Goal: Navigation & Orientation: Find specific page/section

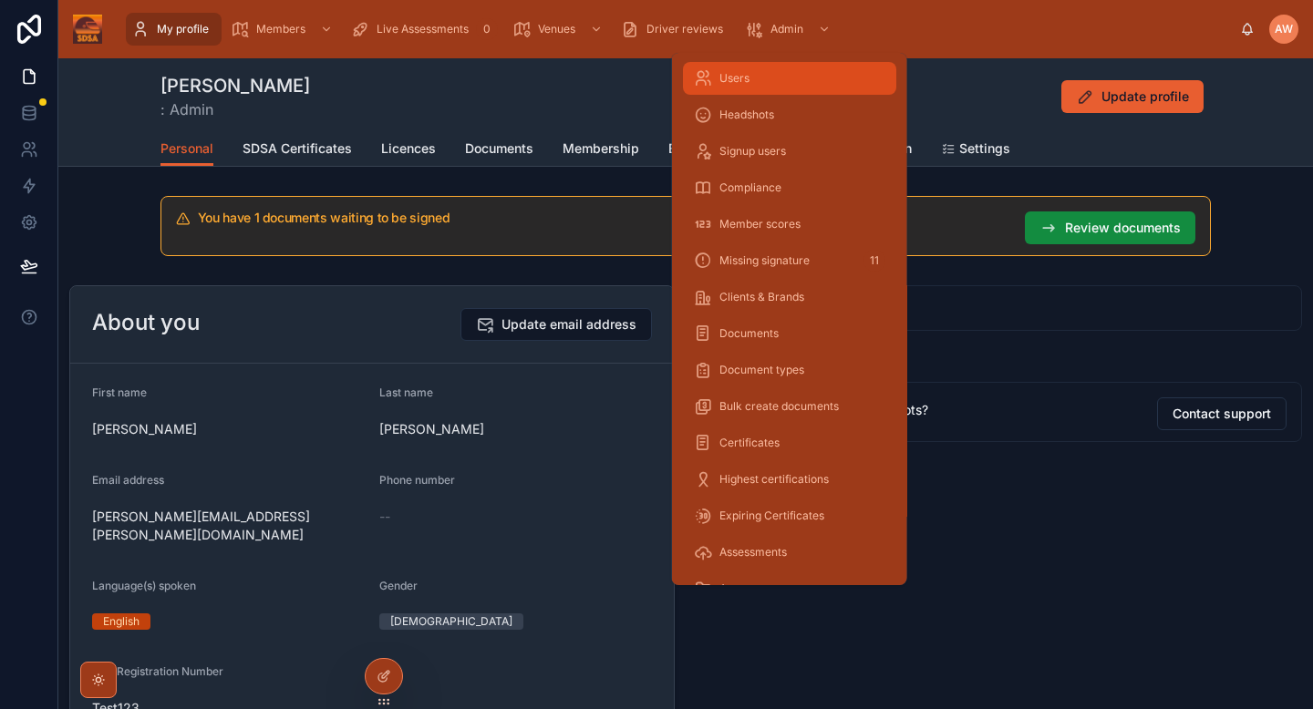
click at [757, 81] on div "Users" at bounding box center [790, 78] width 192 height 29
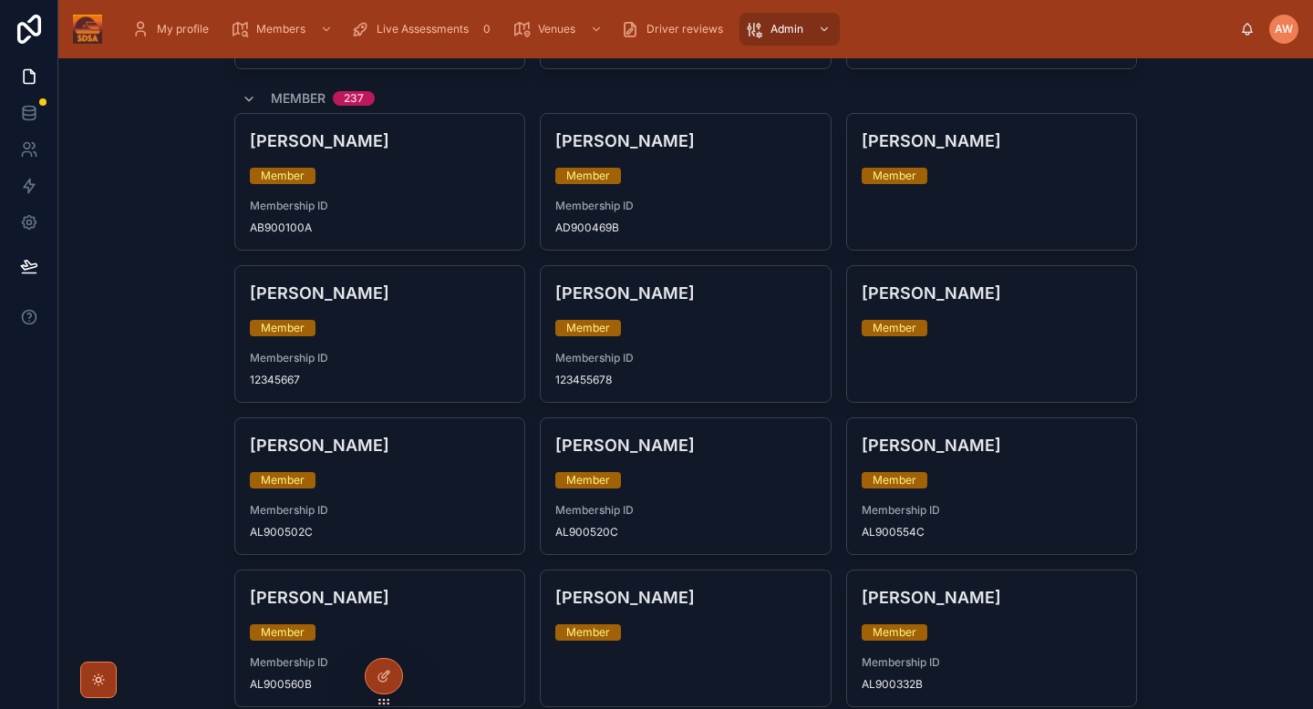
scroll to position [422, 0]
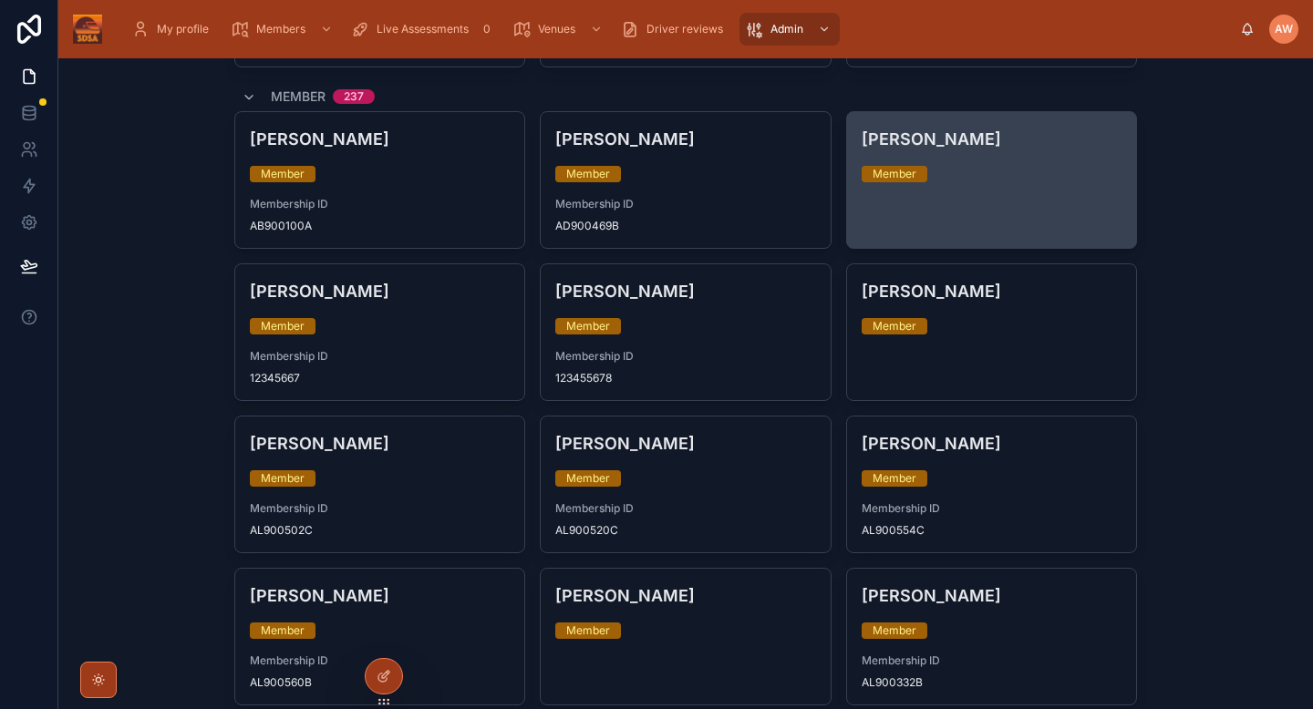
click at [1097, 202] on link "[PERSON_NAME] Member" at bounding box center [992, 180] width 292 height 138
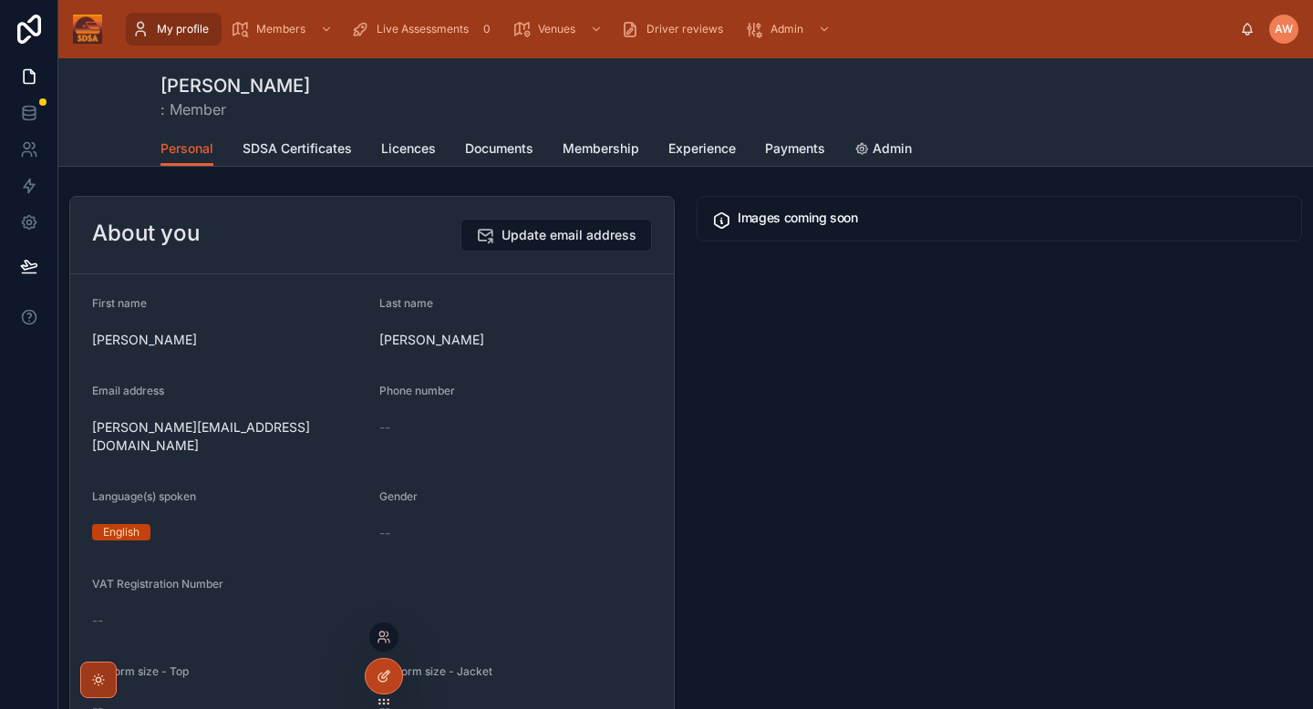
click at [391, 667] on div at bounding box center [384, 676] width 36 height 35
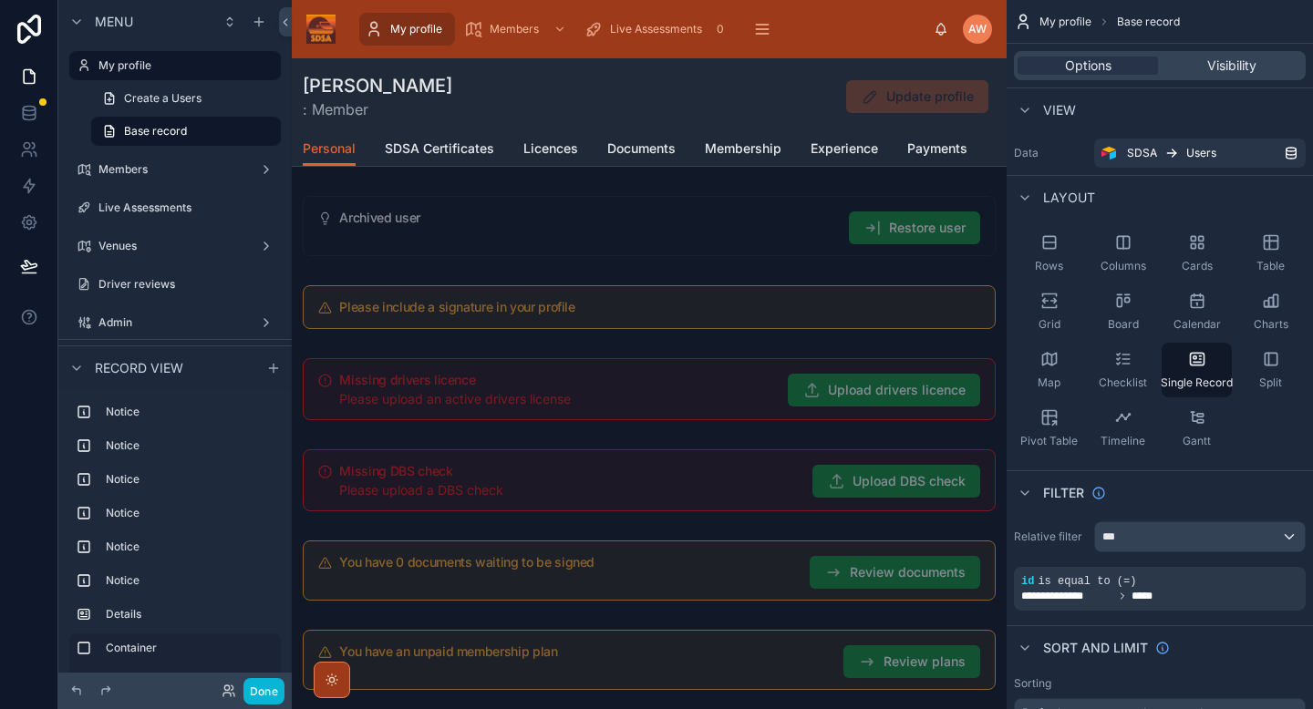
click at [579, 105] on div "[PERSON_NAME] : Member Update profile" at bounding box center [649, 96] width 693 height 47
click at [427, 120] on div "[PERSON_NAME] : Member Update profile" at bounding box center [649, 94] width 693 height 73
click at [487, 149] on span "SDSA Certificates" at bounding box center [439, 149] width 109 height 18
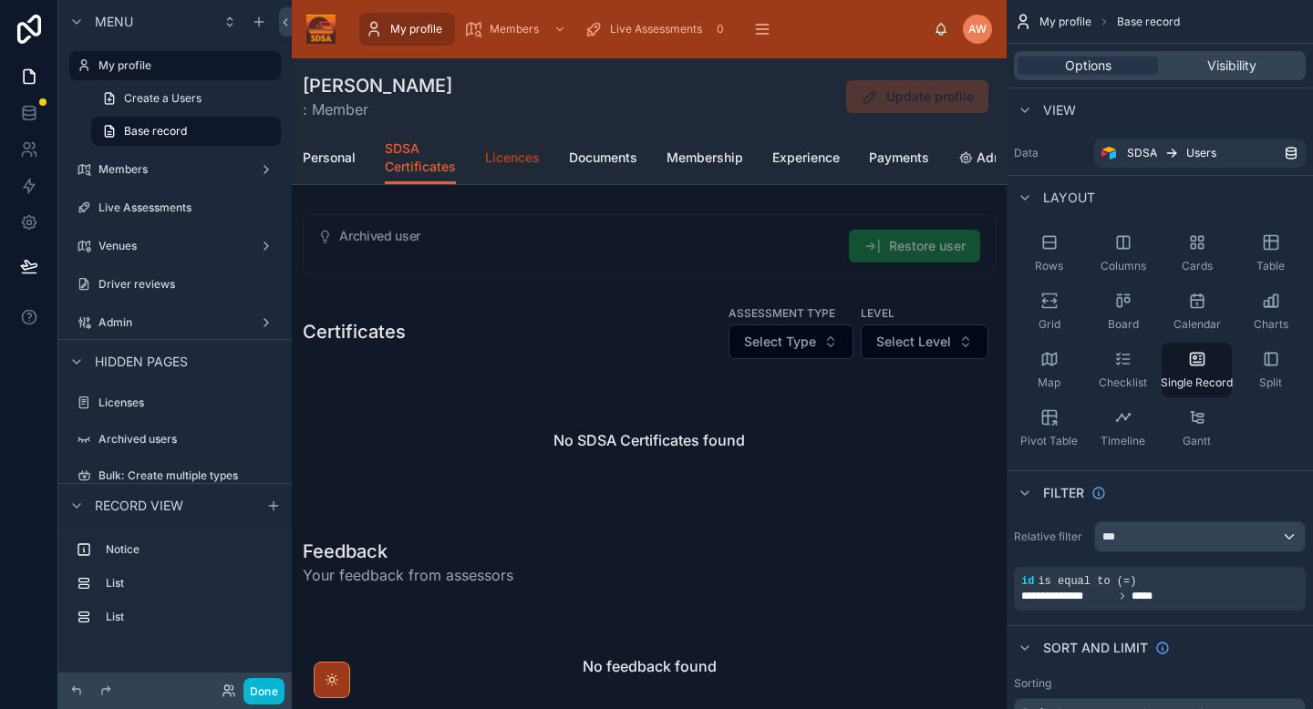
click at [517, 161] on span "Licences" at bounding box center [512, 158] width 55 height 18
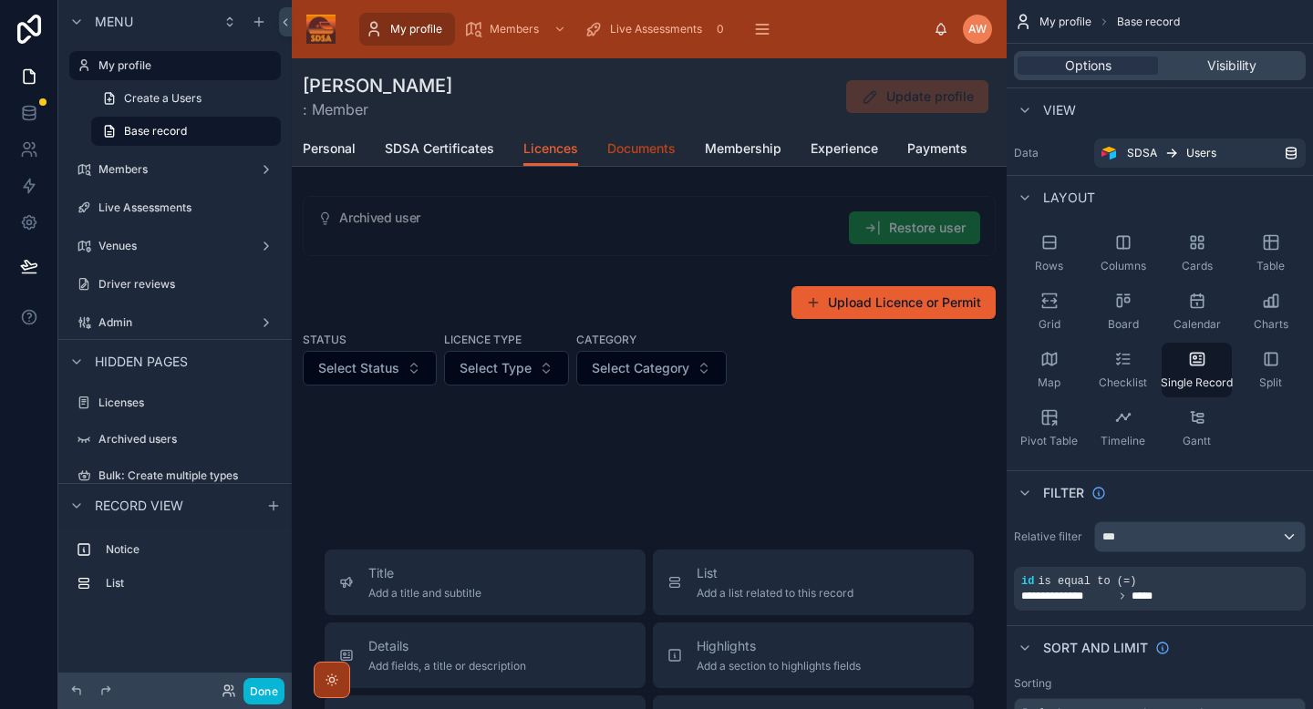
click at [637, 150] on span "Documents" at bounding box center [641, 149] width 68 height 18
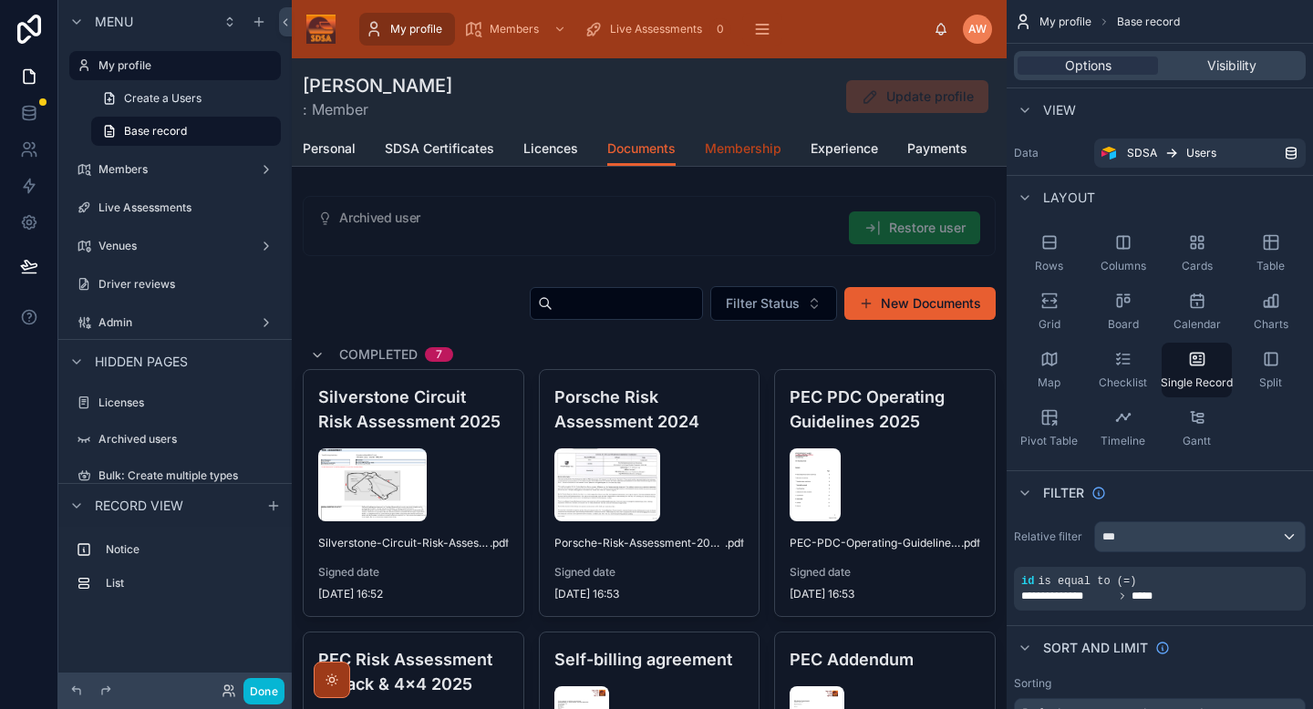
click at [739, 155] on span "Membership" at bounding box center [743, 149] width 77 height 18
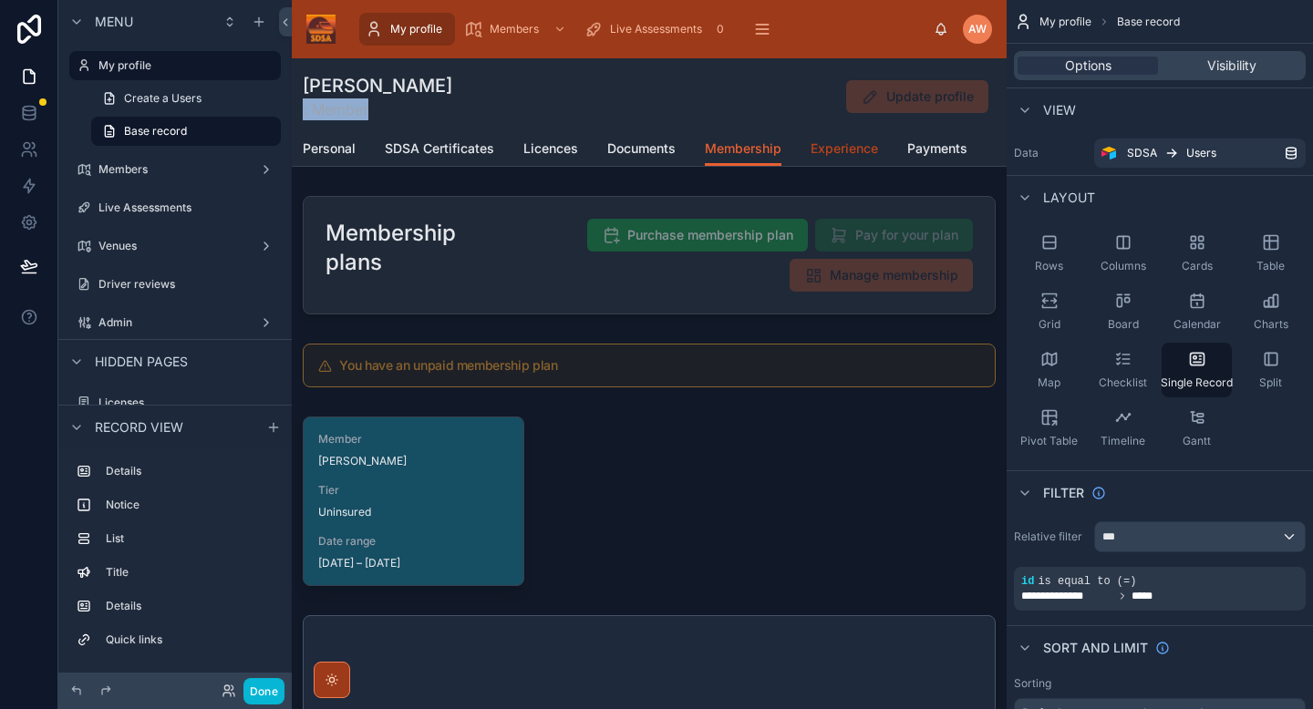
click at [840, 155] on span "Experience" at bounding box center [844, 149] width 67 height 18
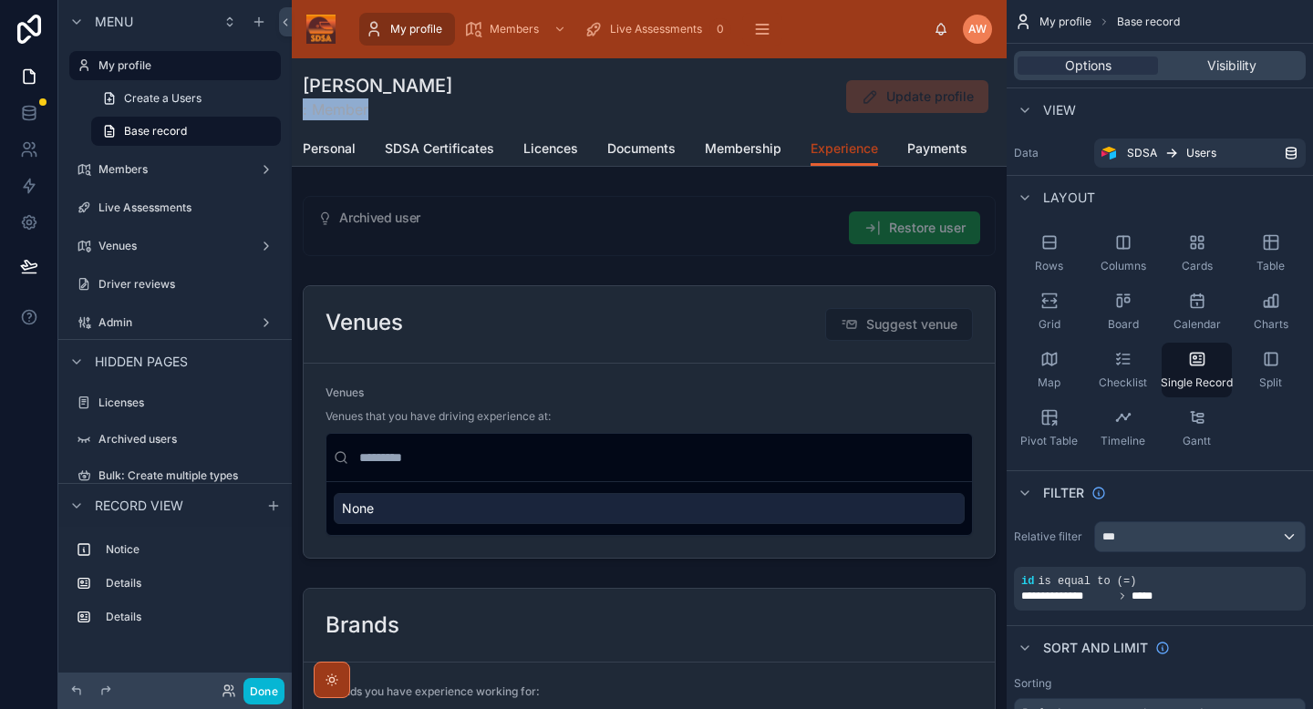
scroll to position [96, 0]
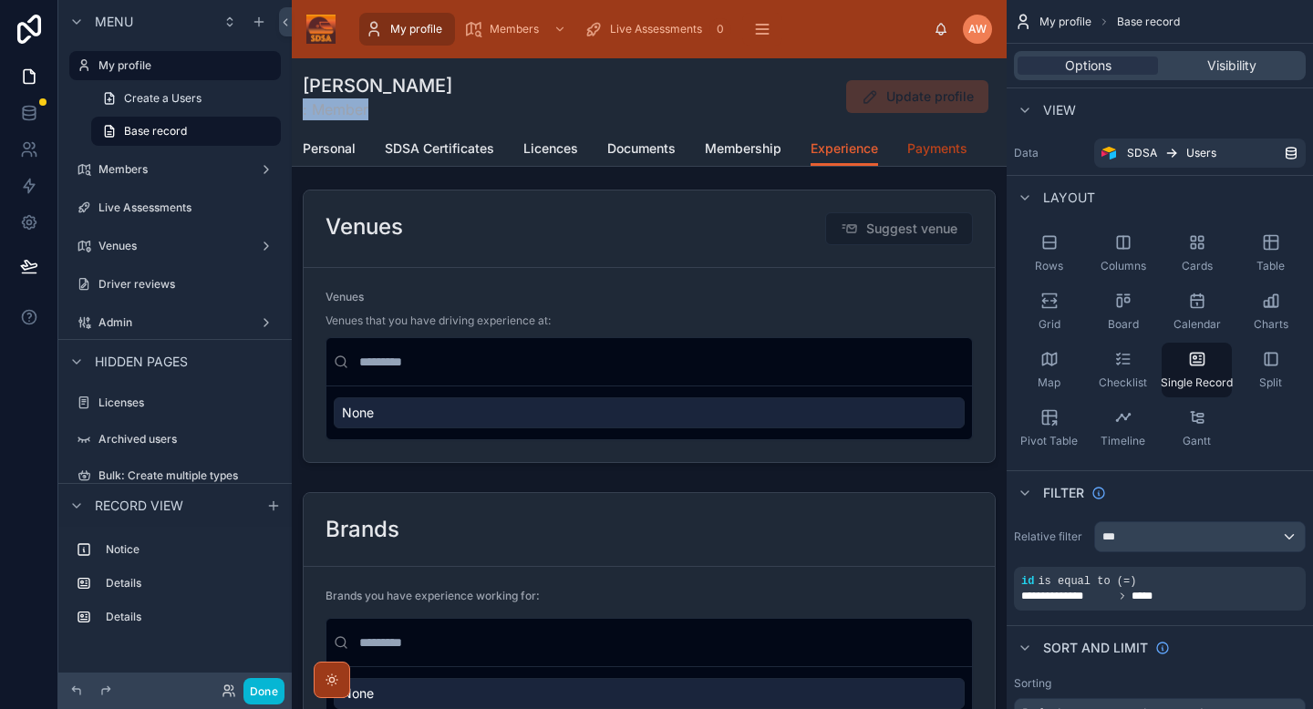
click at [925, 151] on span "Payments" at bounding box center [937, 149] width 60 height 18
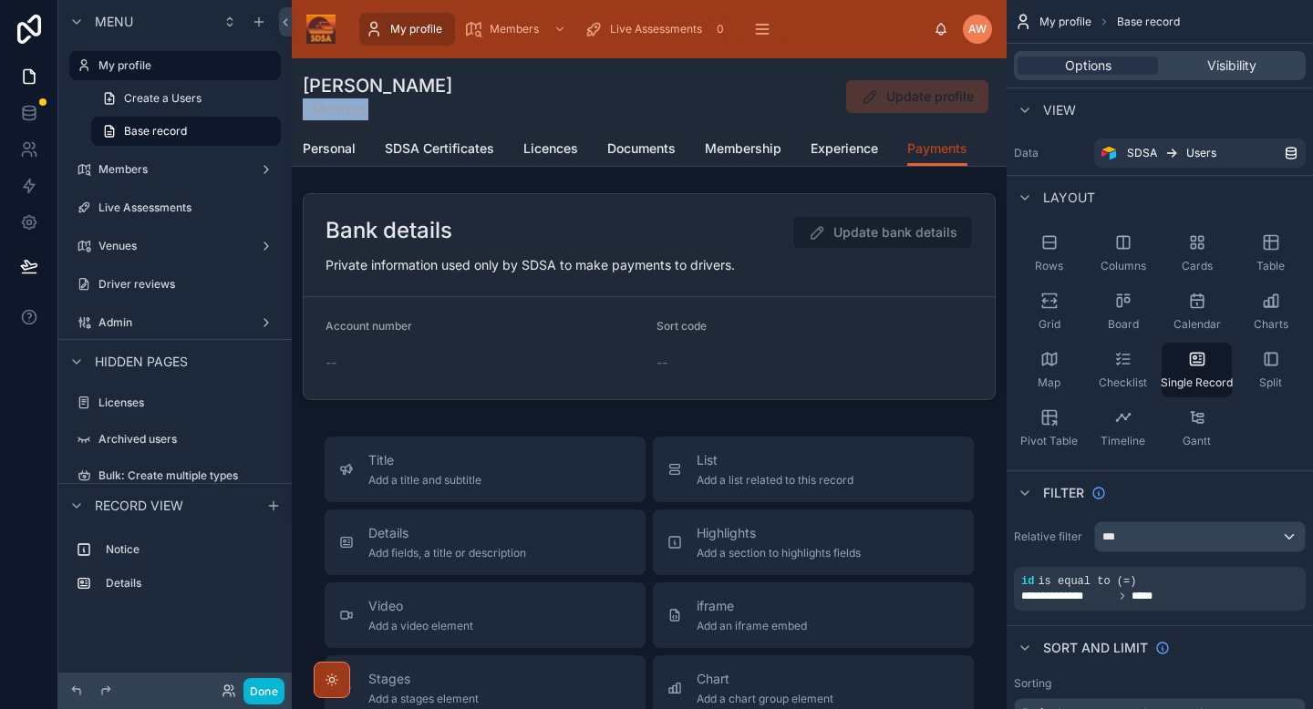
scroll to position [96, 0]
click at [256, 695] on button "Done" at bounding box center [263, 691] width 41 height 26
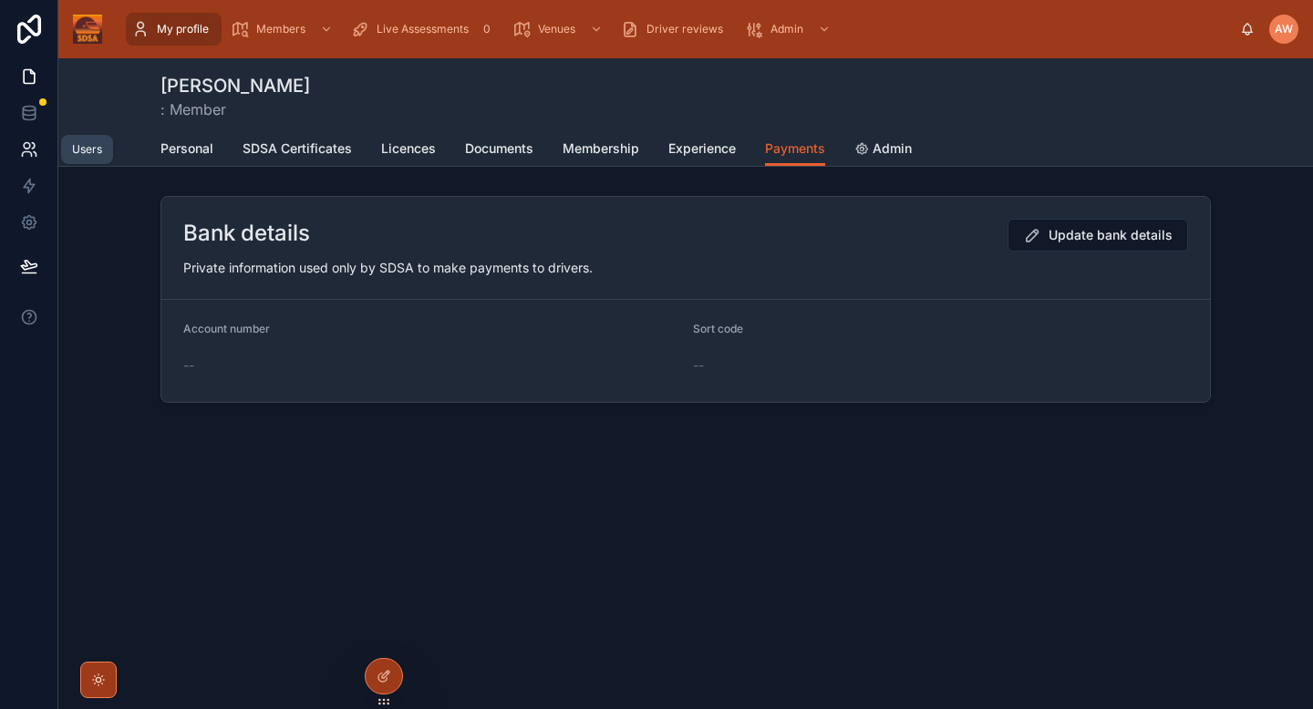
click at [25, 145] on icon at bounding box center [29, 149] width 18 height 18
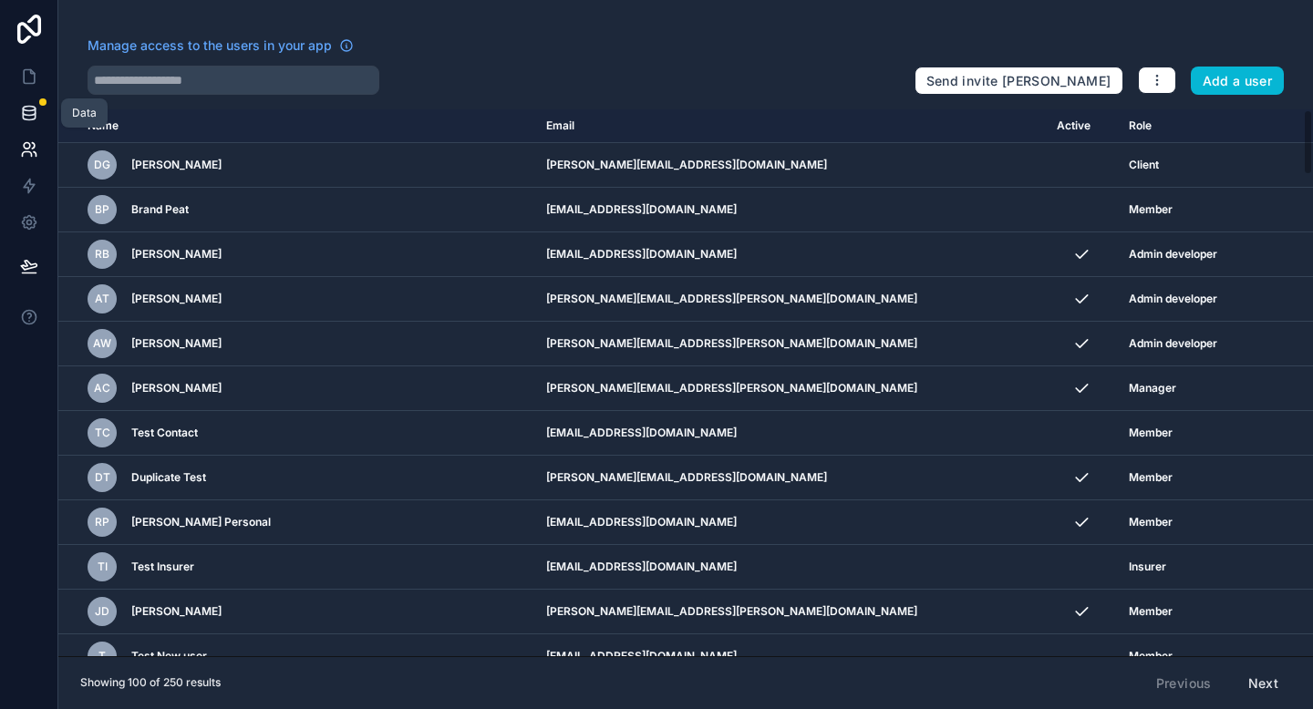
click at [28, 109] on icon at bounding box center [29, 113] width 18 height 18
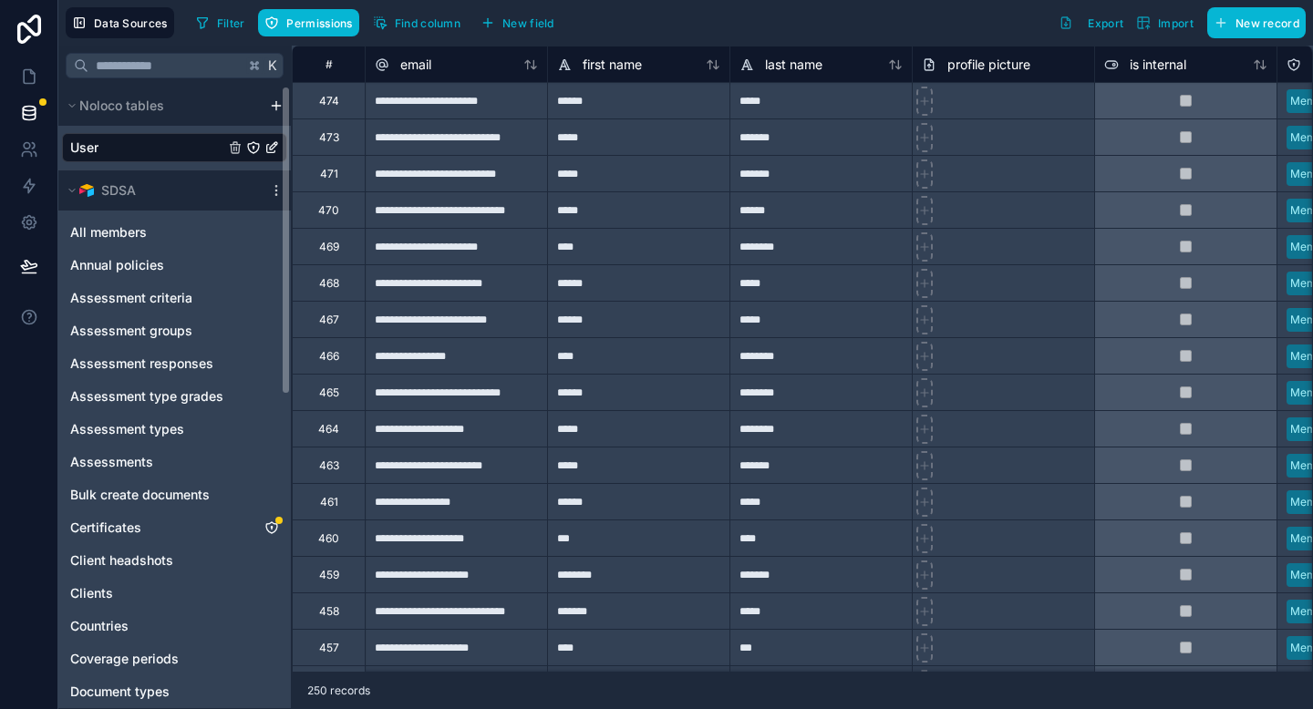
click at [161, 140] on div "User" at bounding box center [174, 147] width 225 height 29
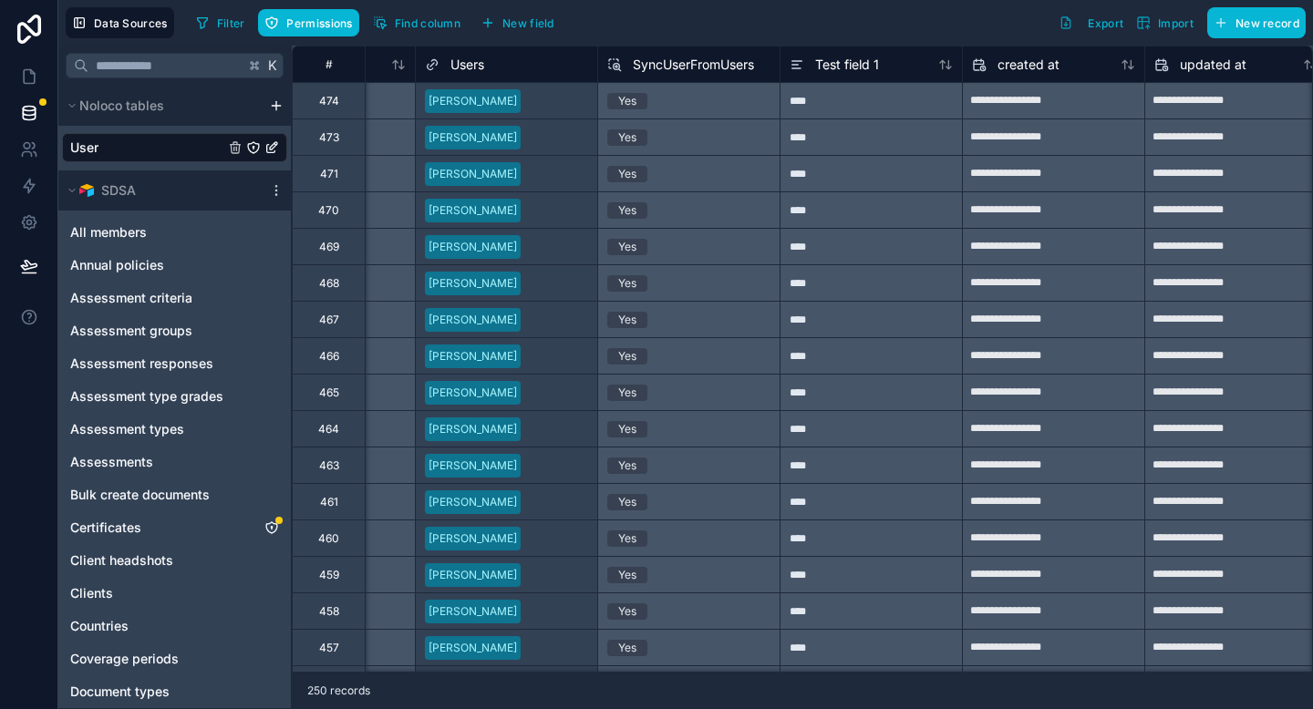
scroll to position [0, 1971]
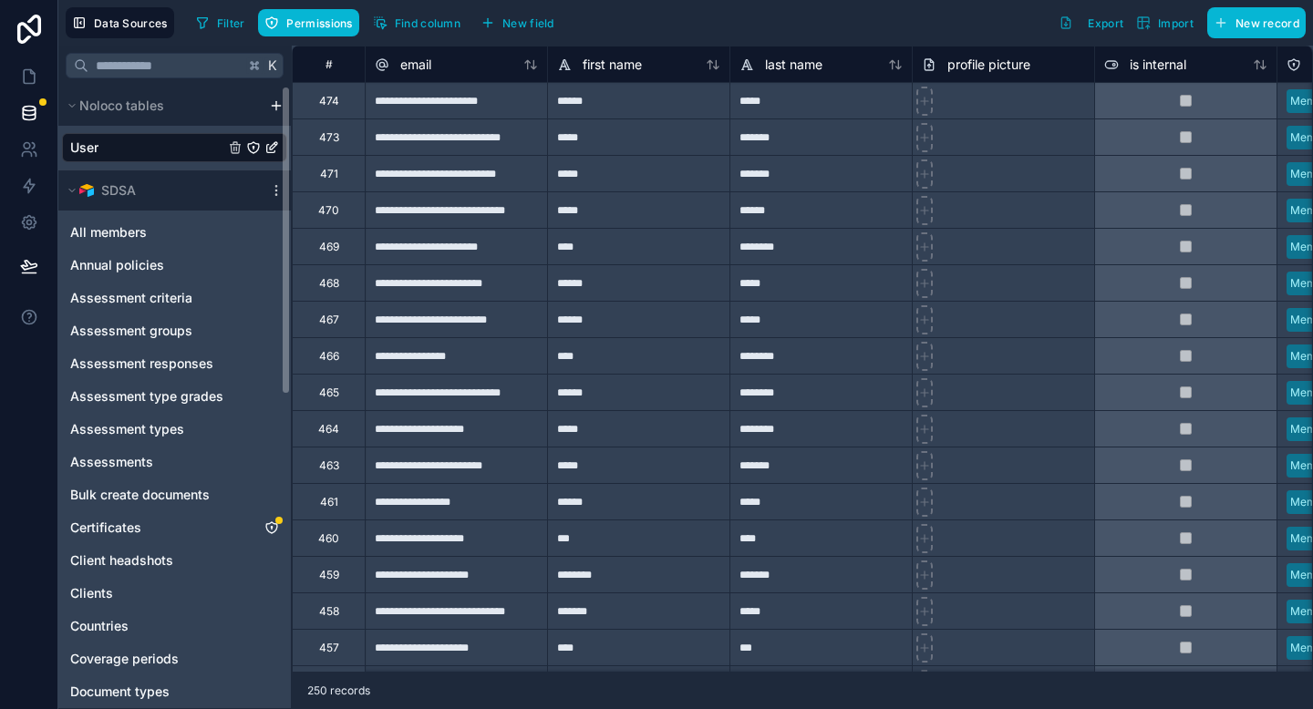
click at [150, 150] on div "User" at bounding box center [174, 147] width 225 height 29
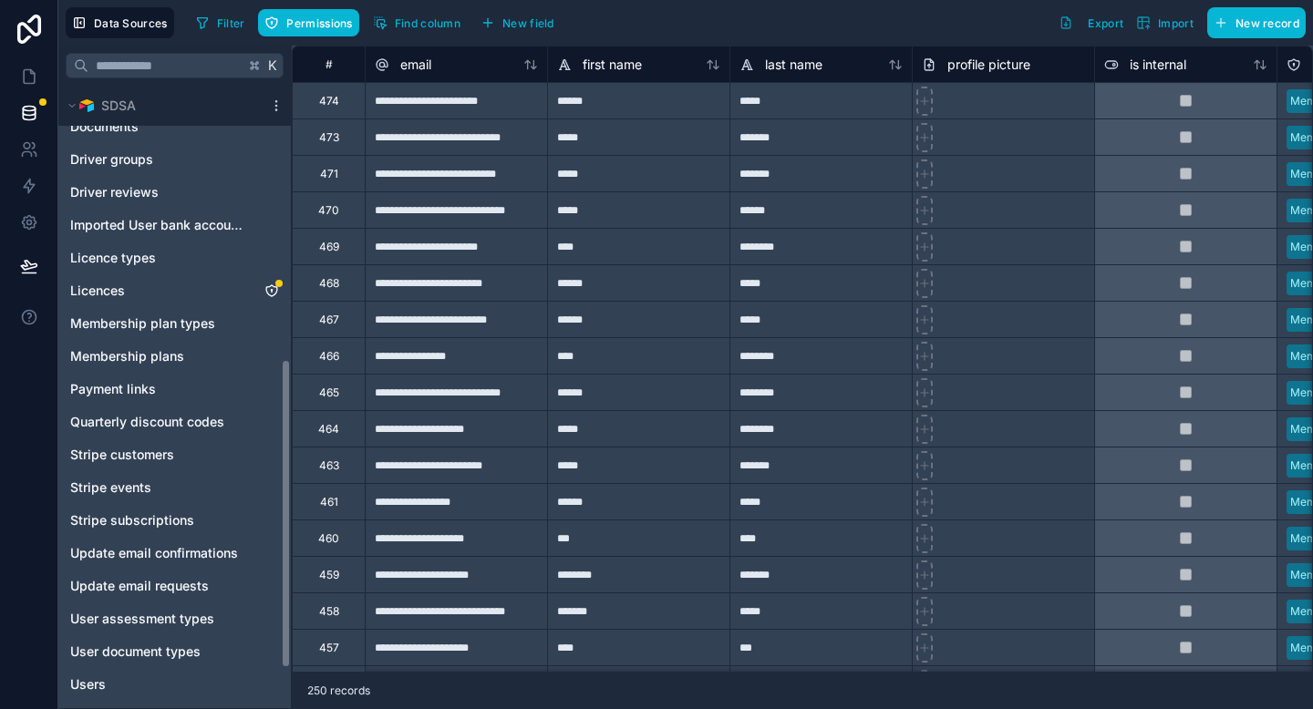
scroll to position [630, 0]
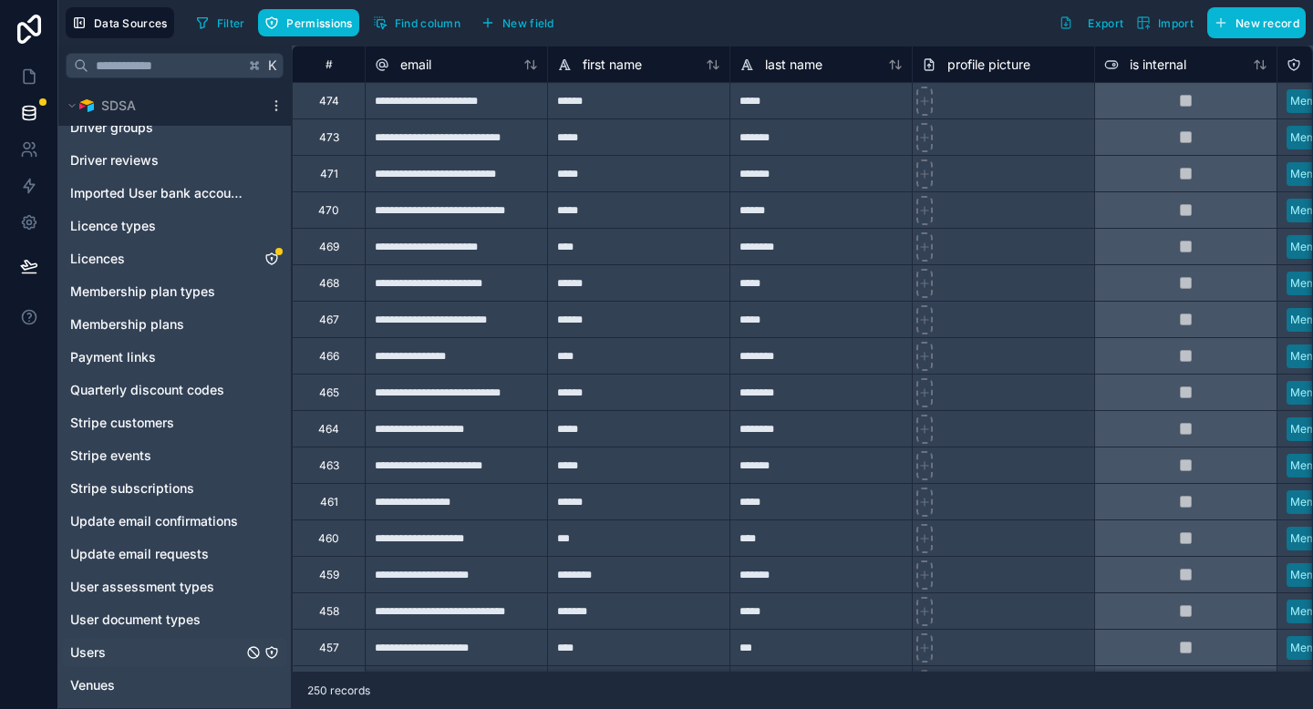
click at [107, 655] on div "Users" at bounding box center [174, 652] width 225 height 29
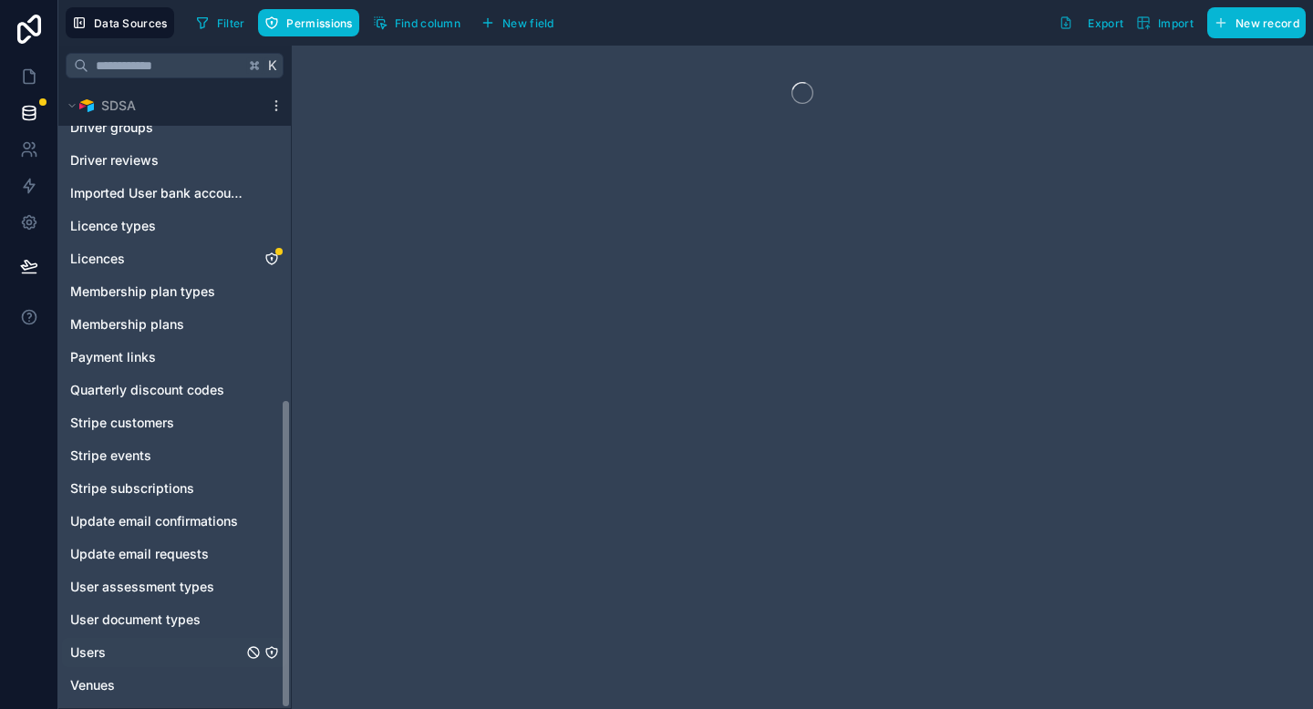
click at [83, 653] on span "Users" at bounding box center [88, 653] width 36 height 18
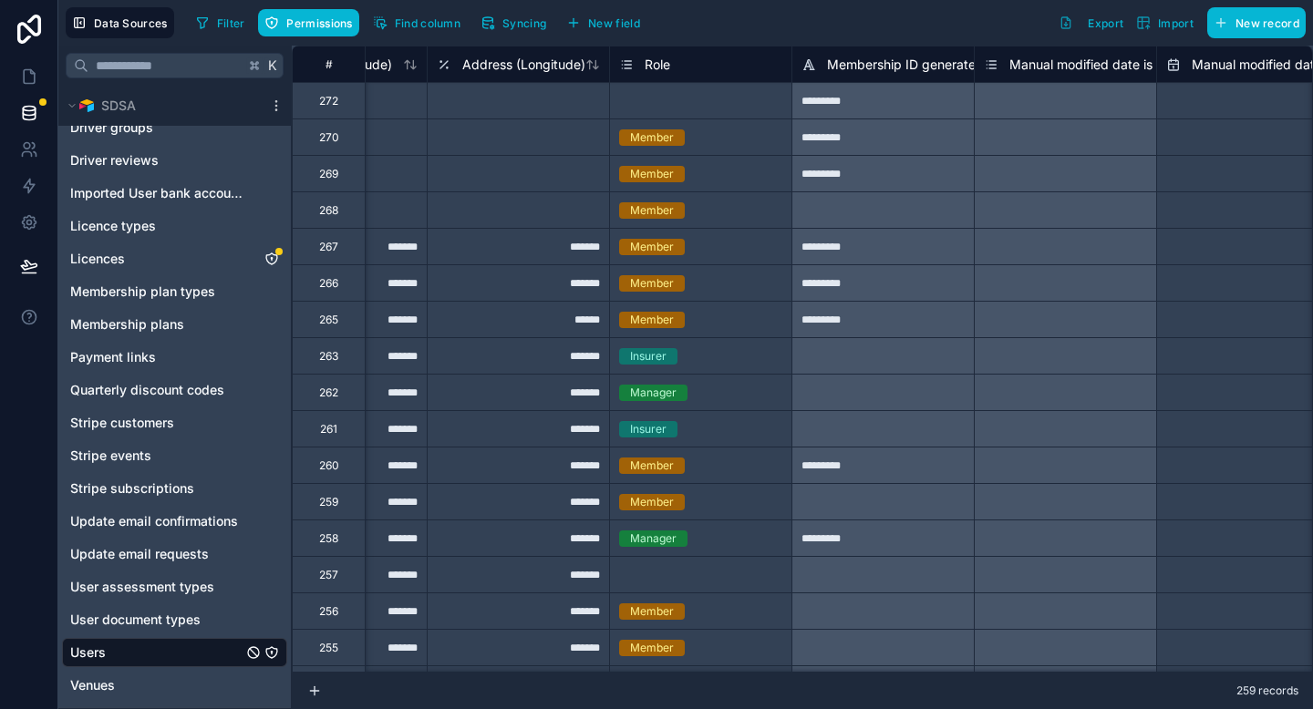
scroll to position [0, 858]
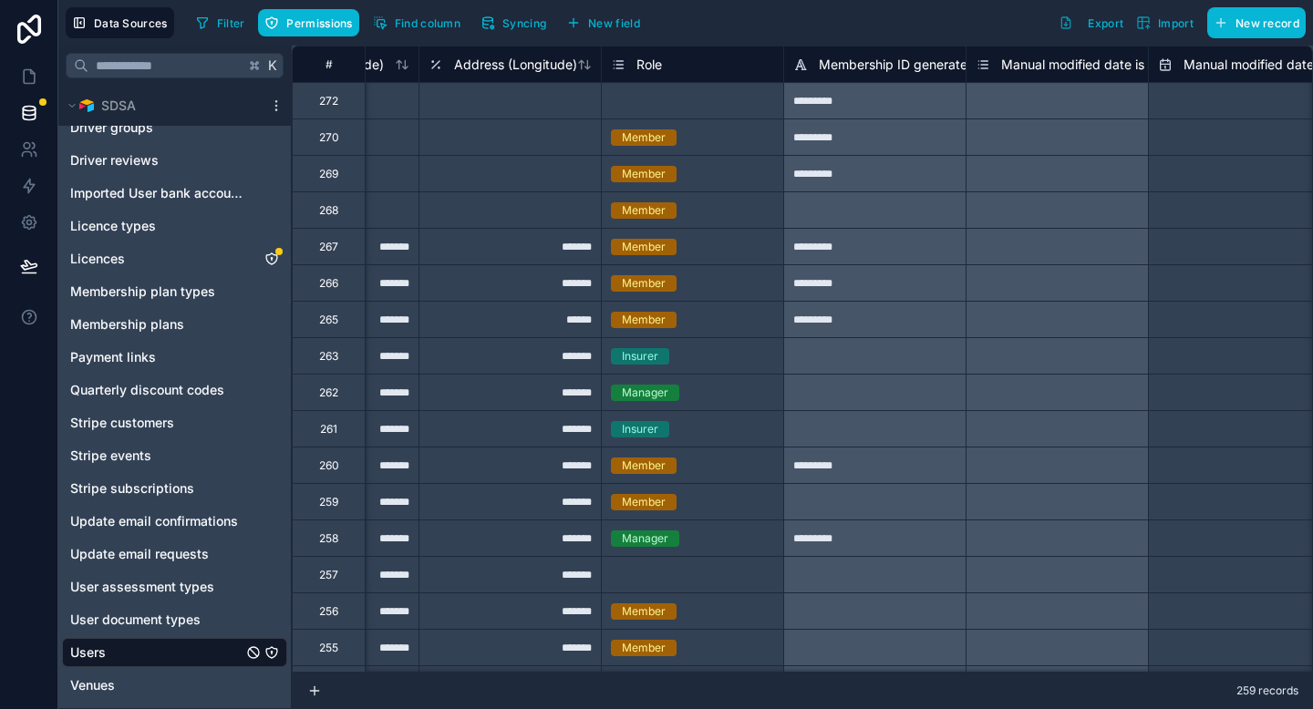
click at [867, 360] on div at bounding box center [874, 355] width 182 height 36
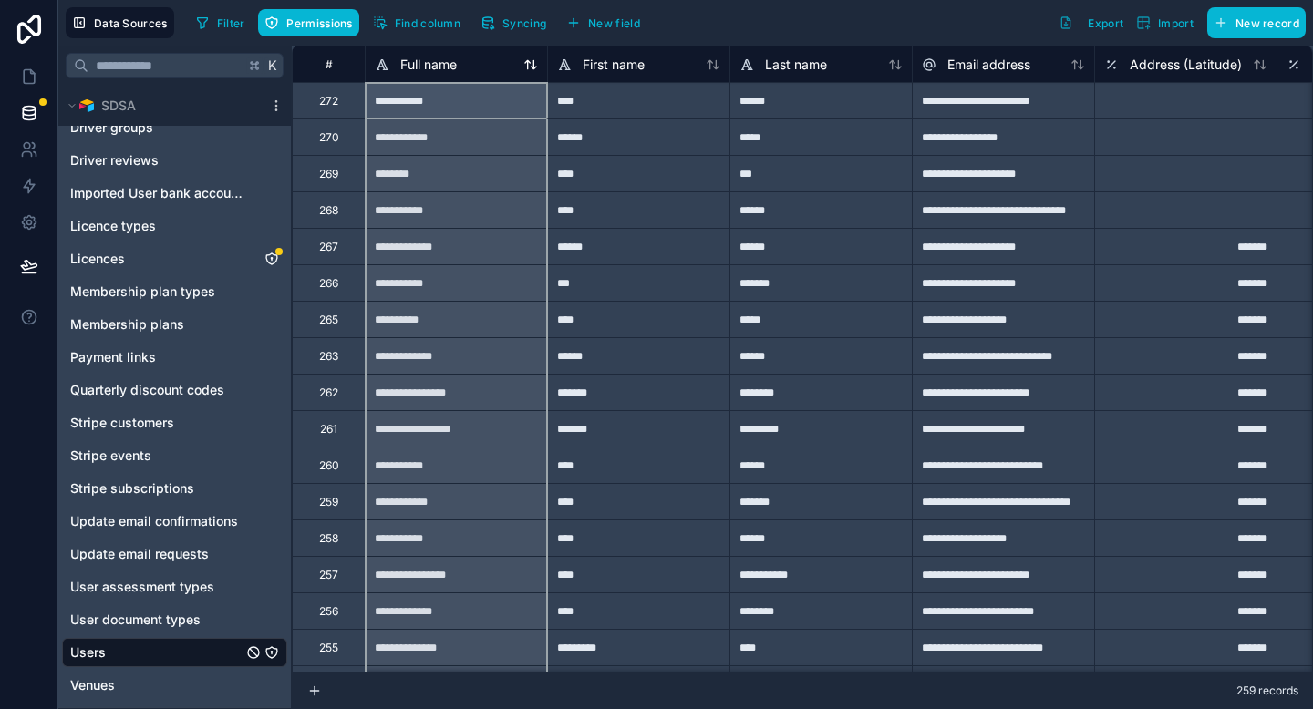
click at [528, 65] on icon at bounding box center [530, 64] width 15 height 15
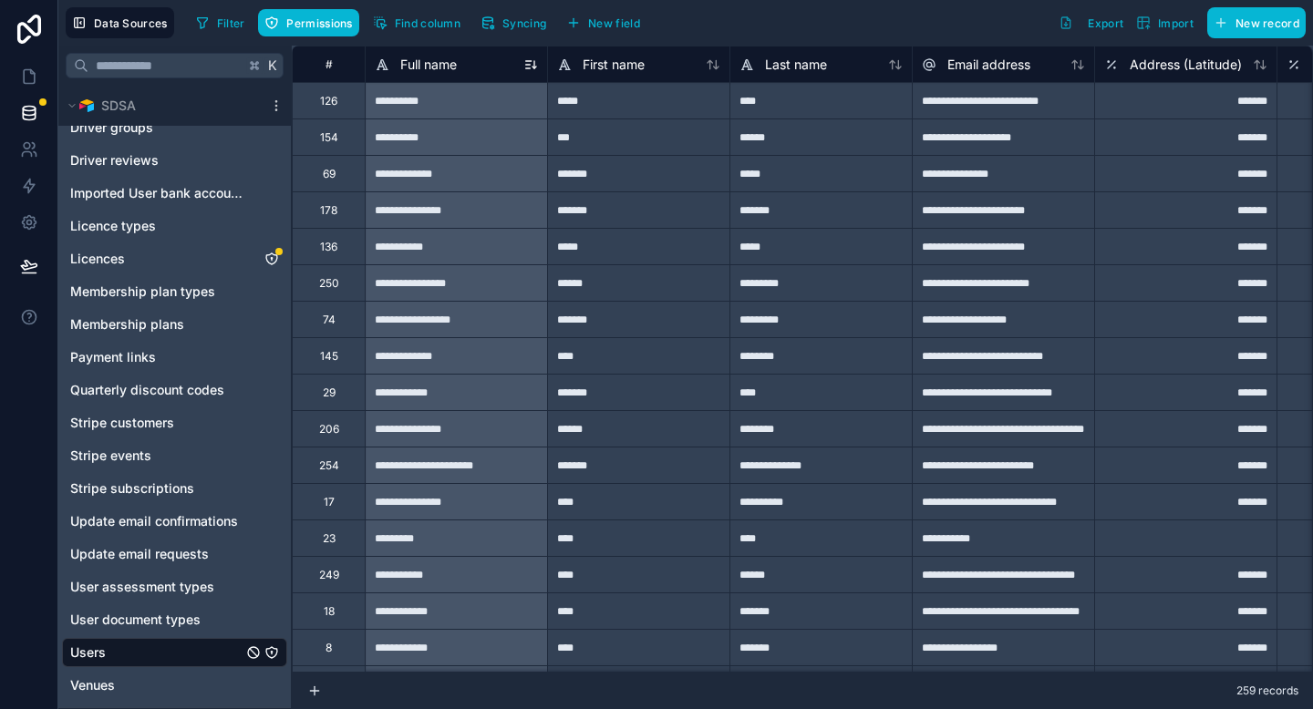
click at [535, 61] on icon at bounding box center [530, 64] width 15 height 15
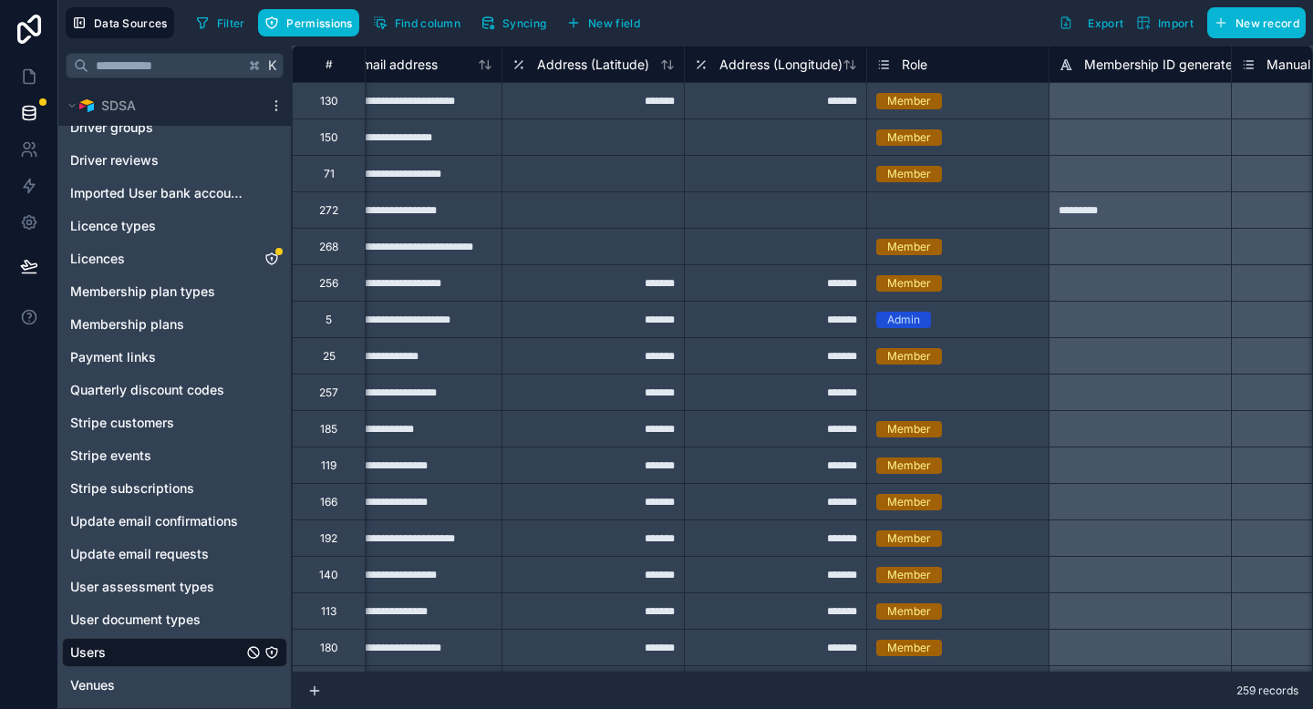
scroll to position [0, 596]
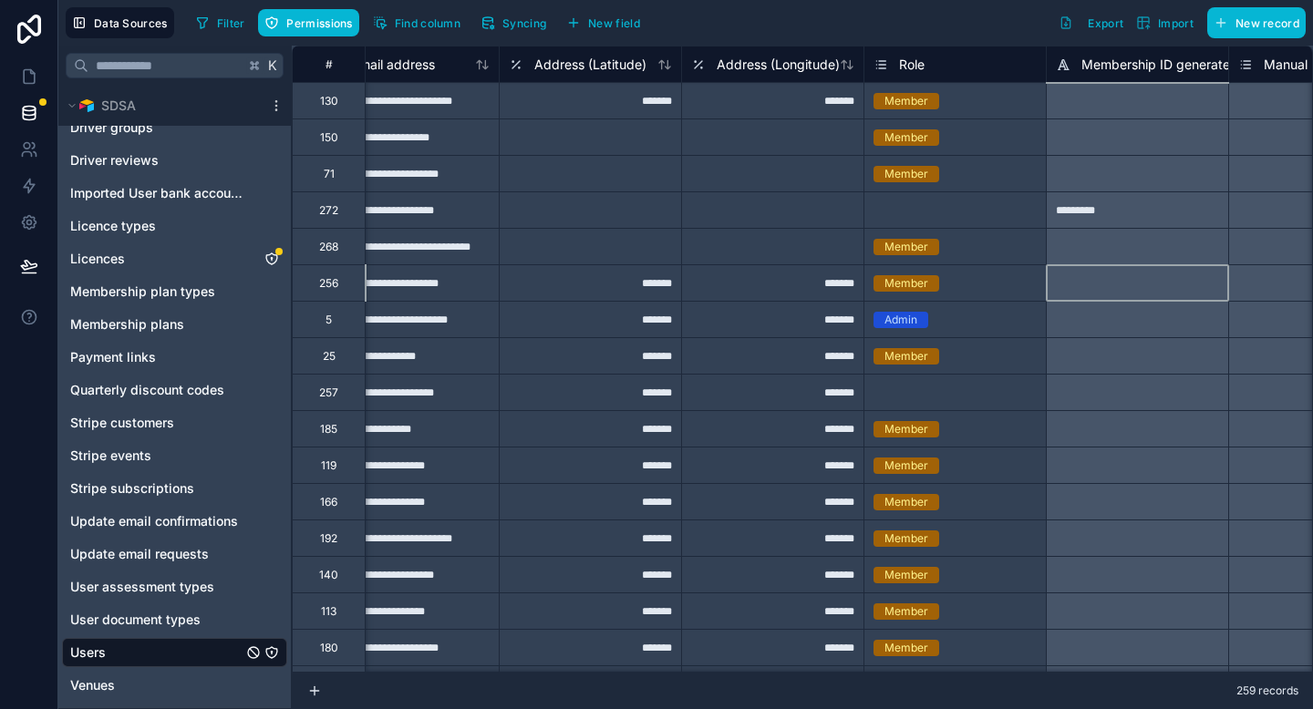
click at [1093, 285] on div at bounding box center [1137, 282] width 182 height 36
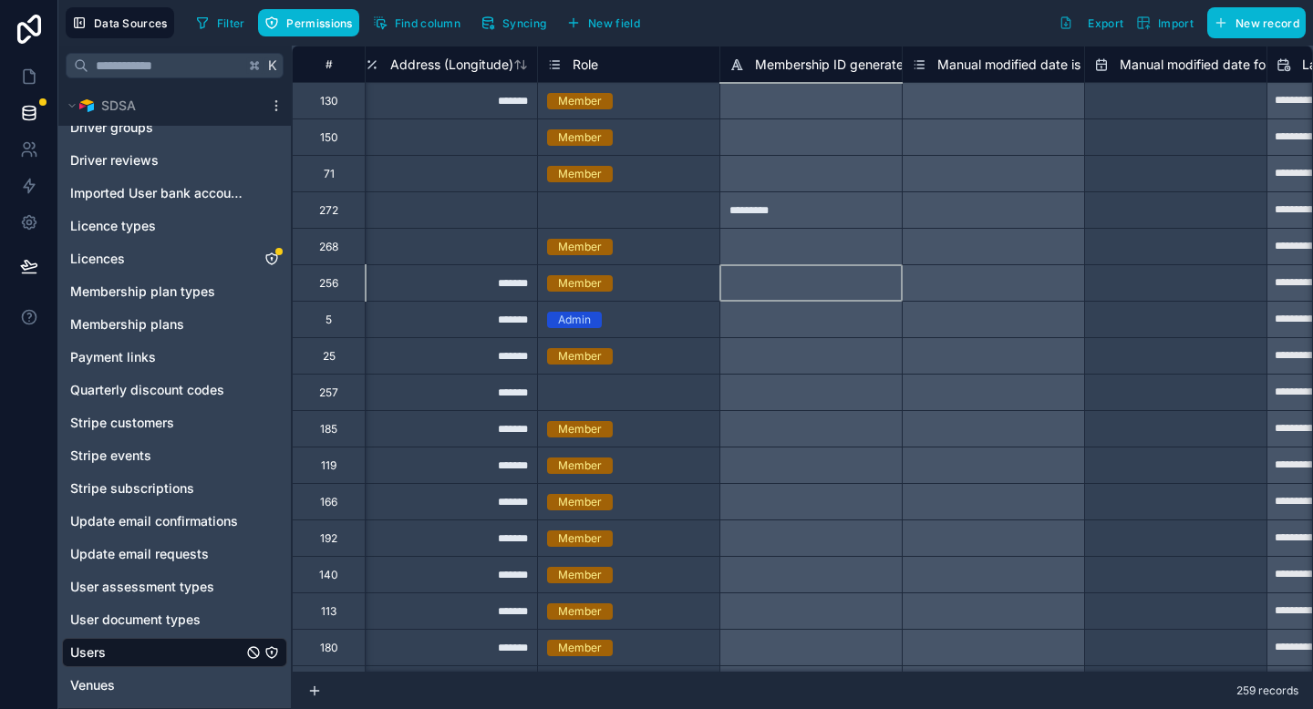
scroll to position [0, 930]
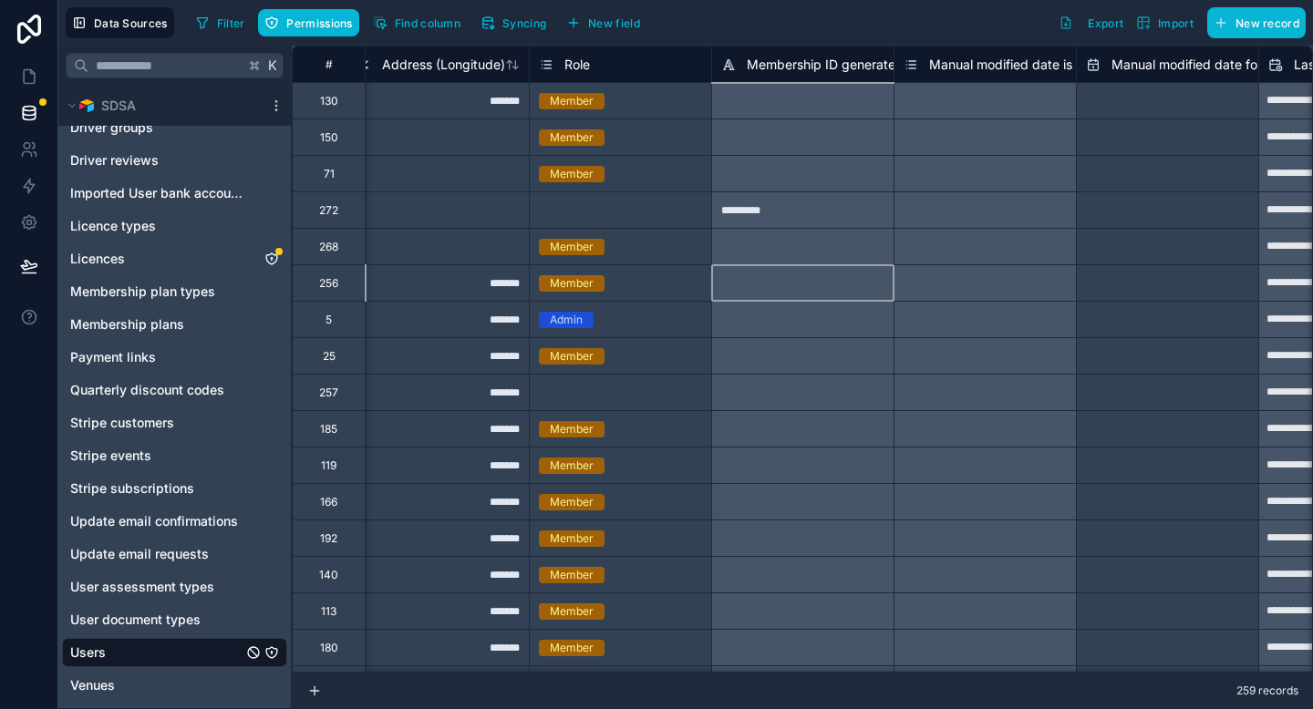
click at [809, 276] on div at bounding box center [802, 282] width 182 height 36
click at [809, 285] on div at bounding box center [802, 282] width 182 height 36
click at [16, 71] on link at bounding box center [28, 76] width 57 height 36
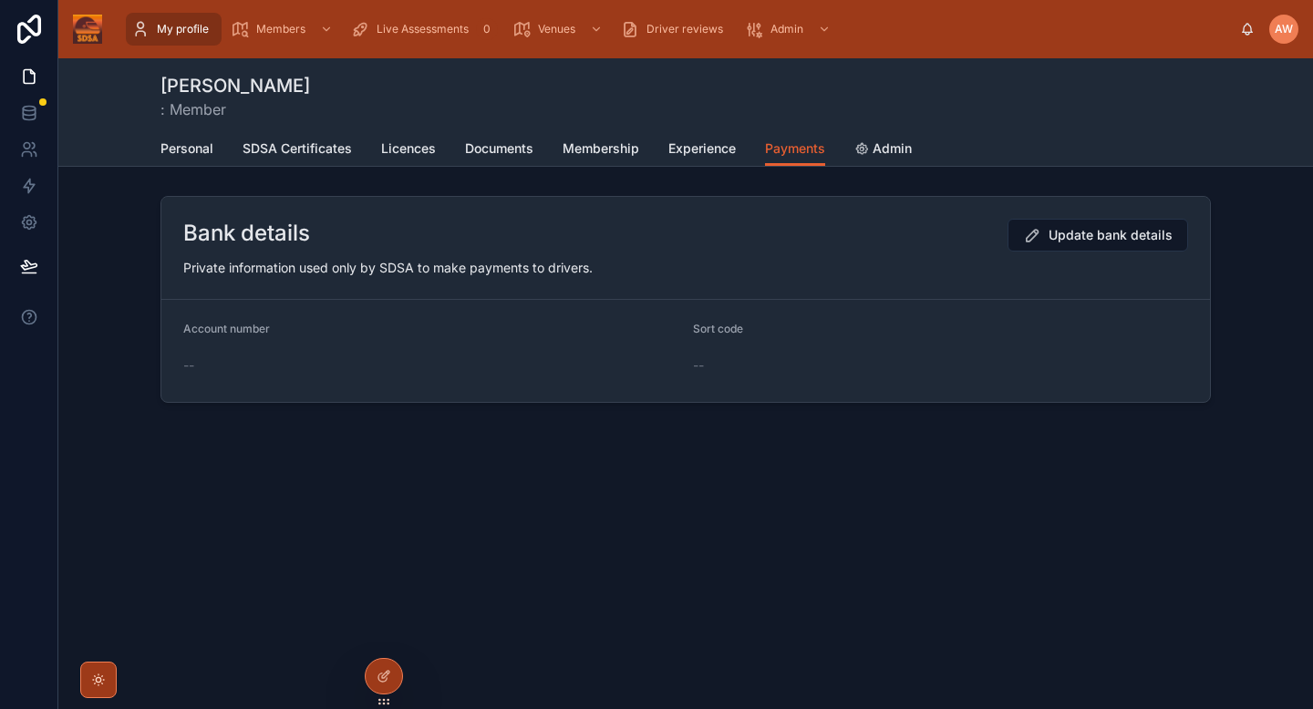
click at [212, 100] on span ": Member" at bounding box center [236, 109] width 150 height 22
click at [200, 148] on span "Personal" at bounding box center [187, 149] width 53 height 18
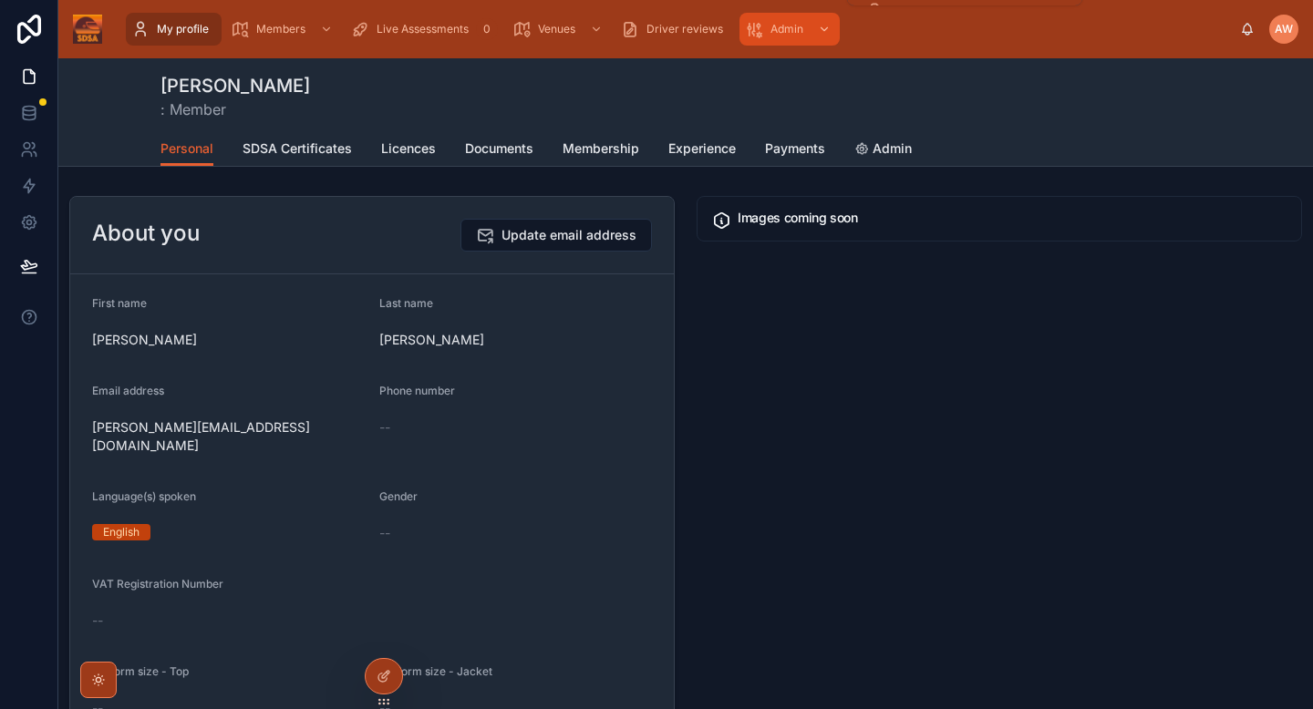
click at [805, 35] on div "Admin" at bounding box center [789, 29] width 89 height 29
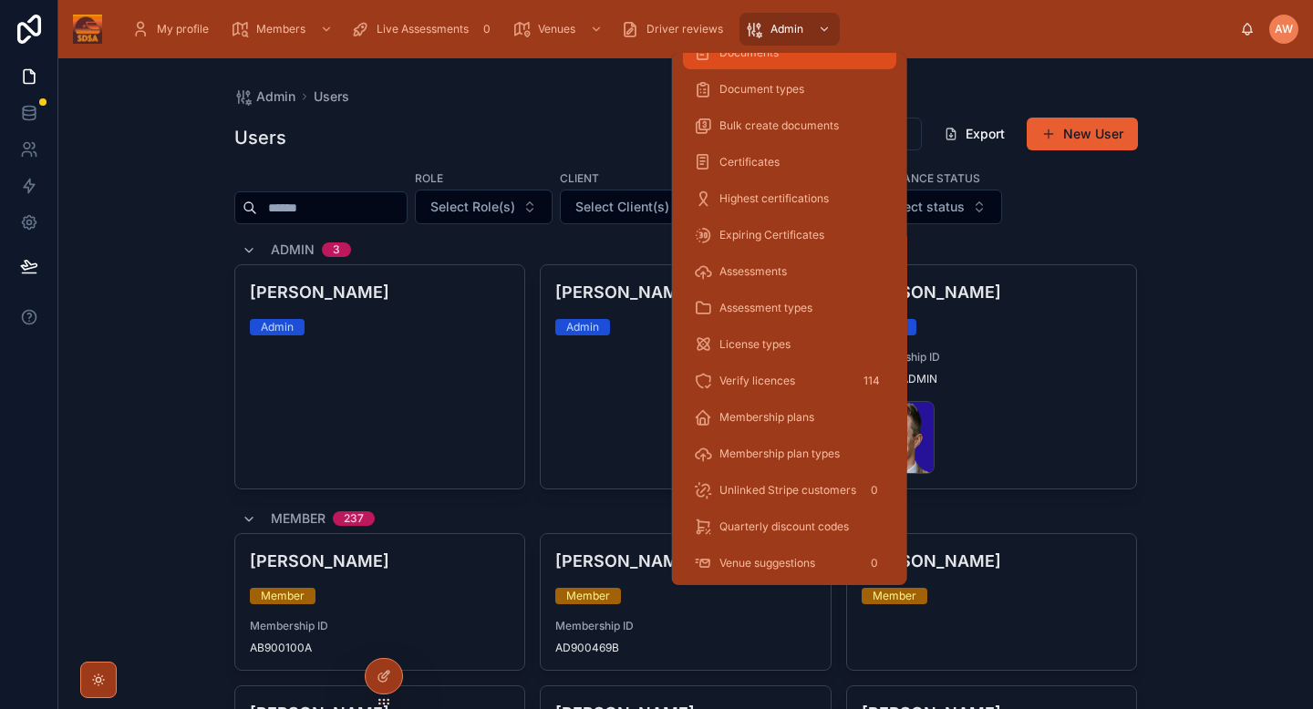
scroll to position [285, 0]
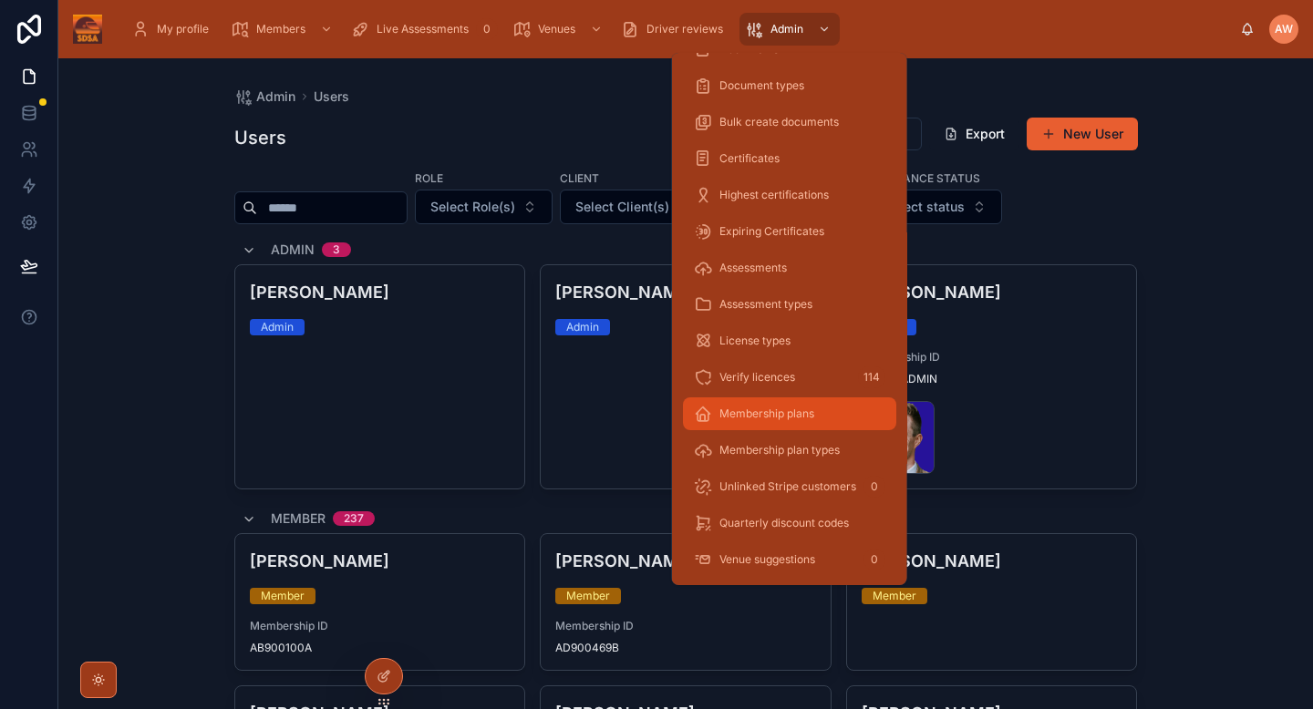
click at [782, 407] on span "Membership plans" at bounding box center [767, 414] width 95 height 15
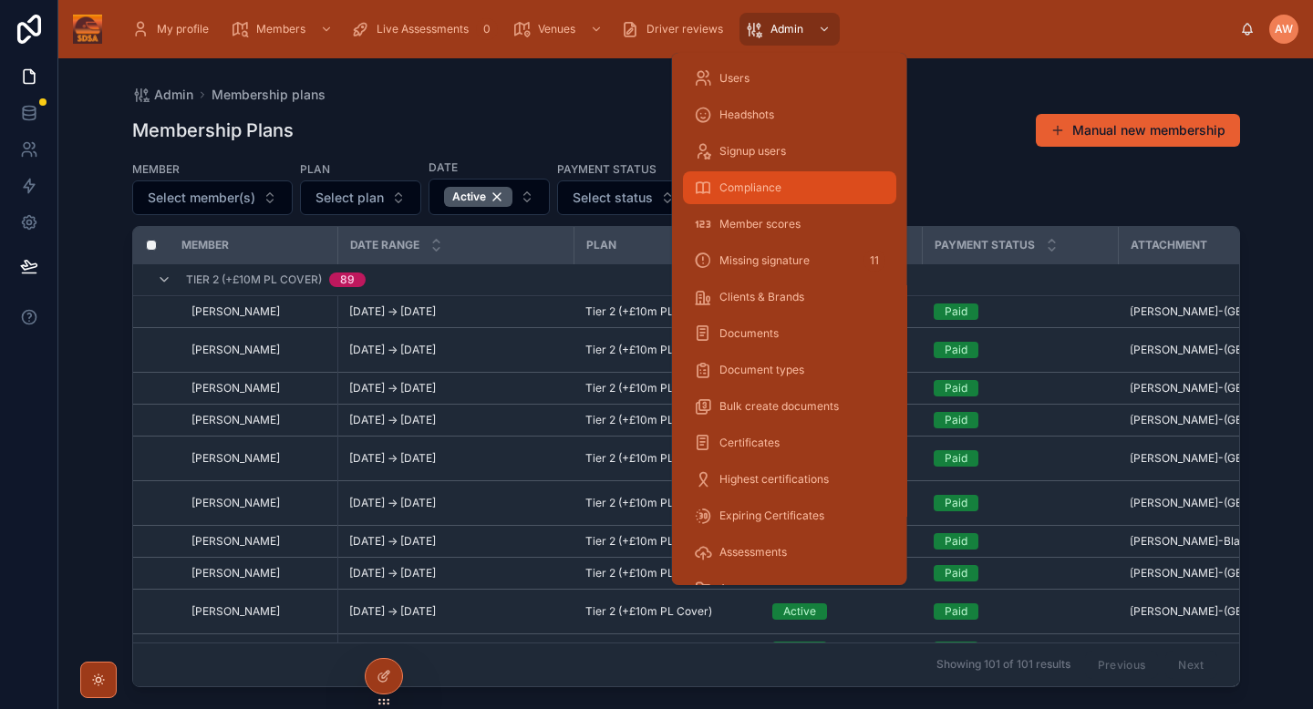
click at [739, 192] on span "Compliance" at bounding box center [751, 188] width 62 height 15
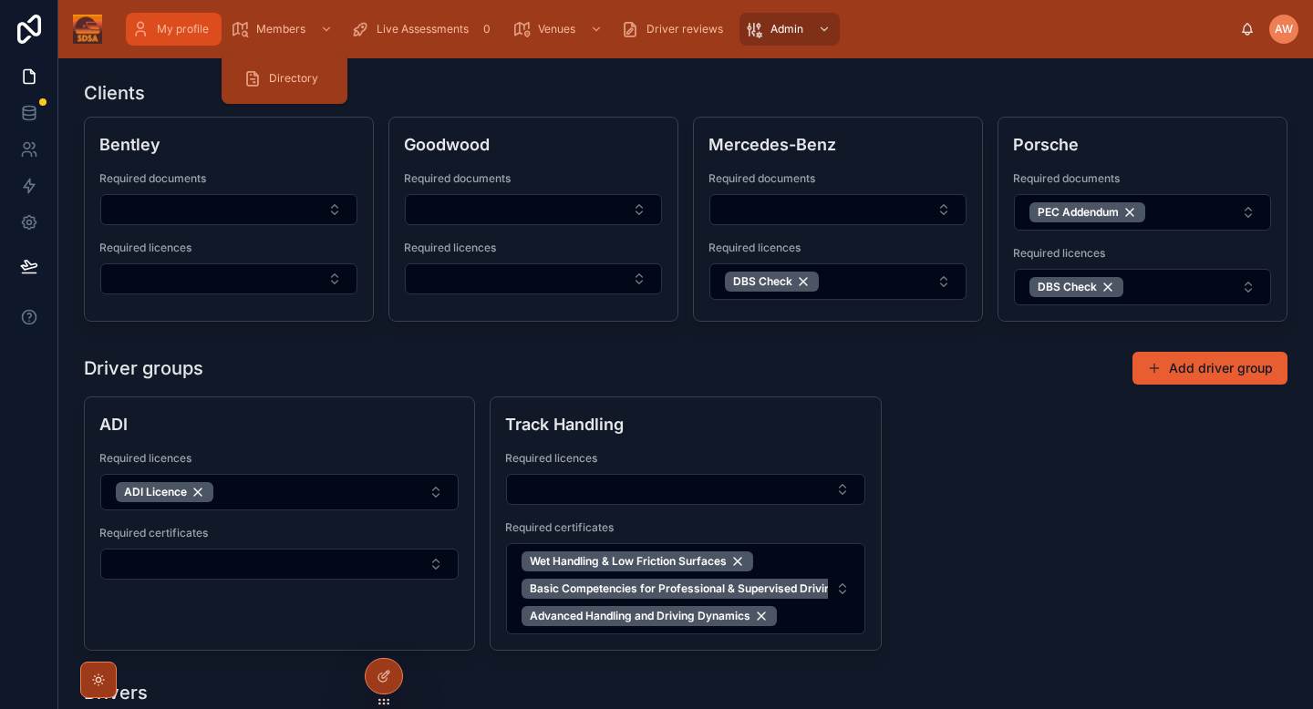
click at [207, 36] on span "My profile" at bounding box center [183, 29] width 52 height 15
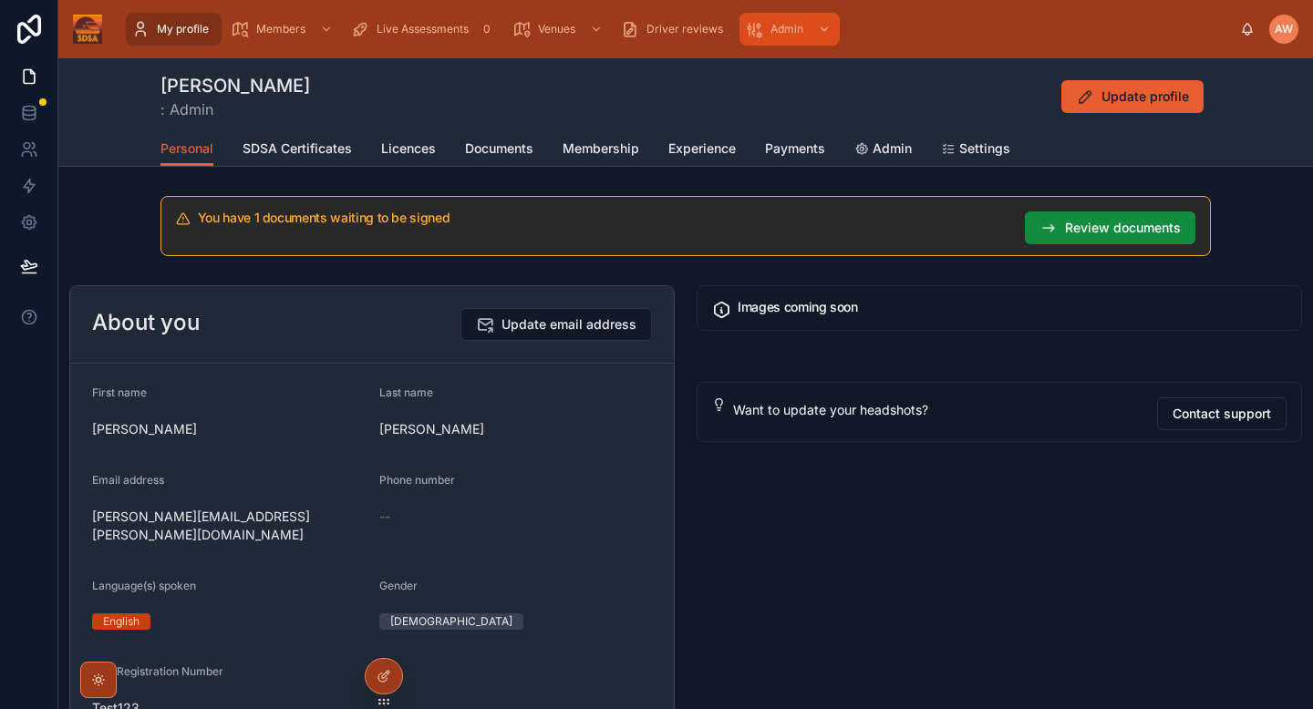
click at [788, 25] on span "Admin" at bounding box center [787, 29] width 33 height 15
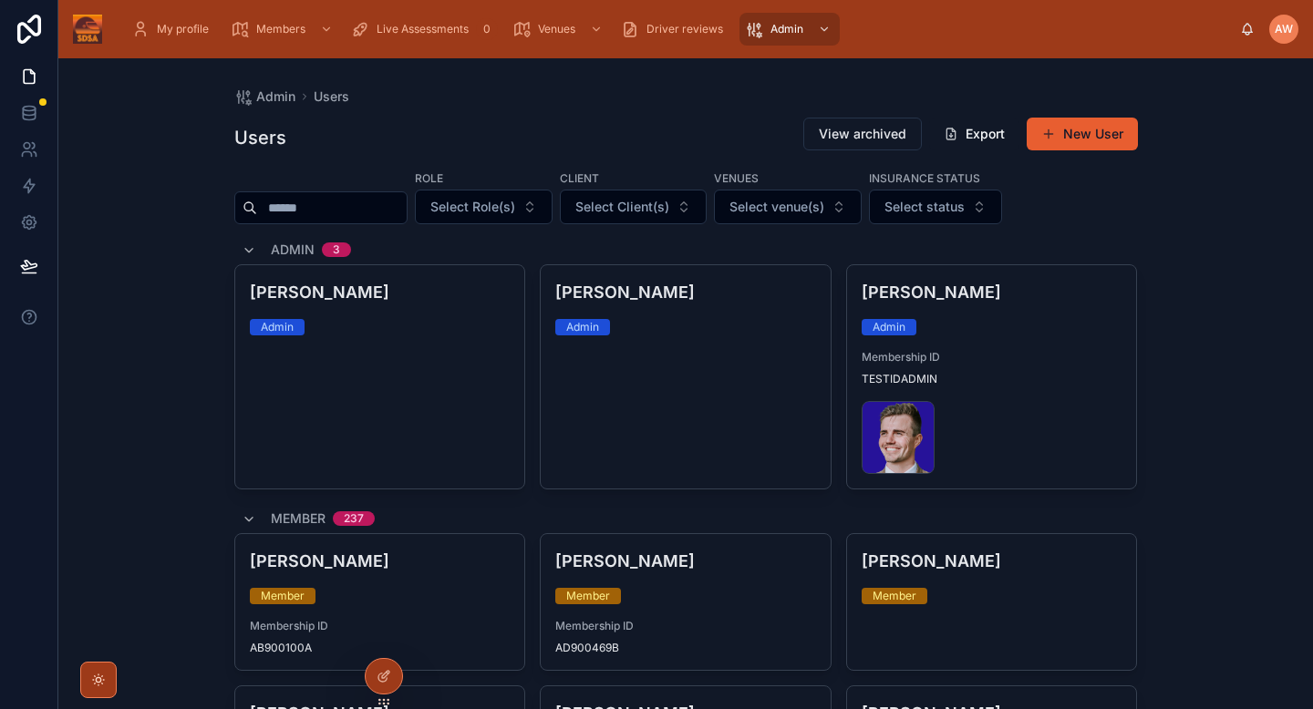
click at [319, 200] on input "text" at bounding box center [332, 208] width 150 height 26
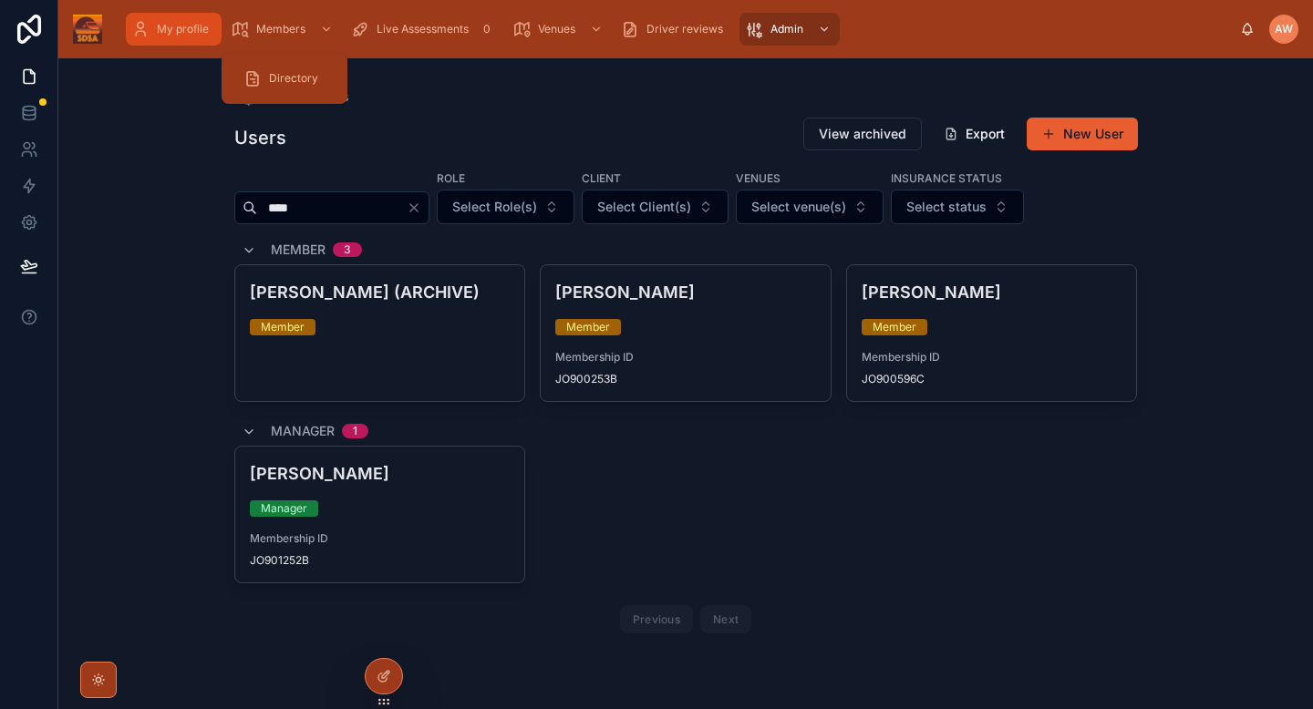
type input "****"
click at [201, 31] on span "My profile" at bounding box center [183, 29] width 52 height 15
